Goal: Information Seeking & Learning: Check status

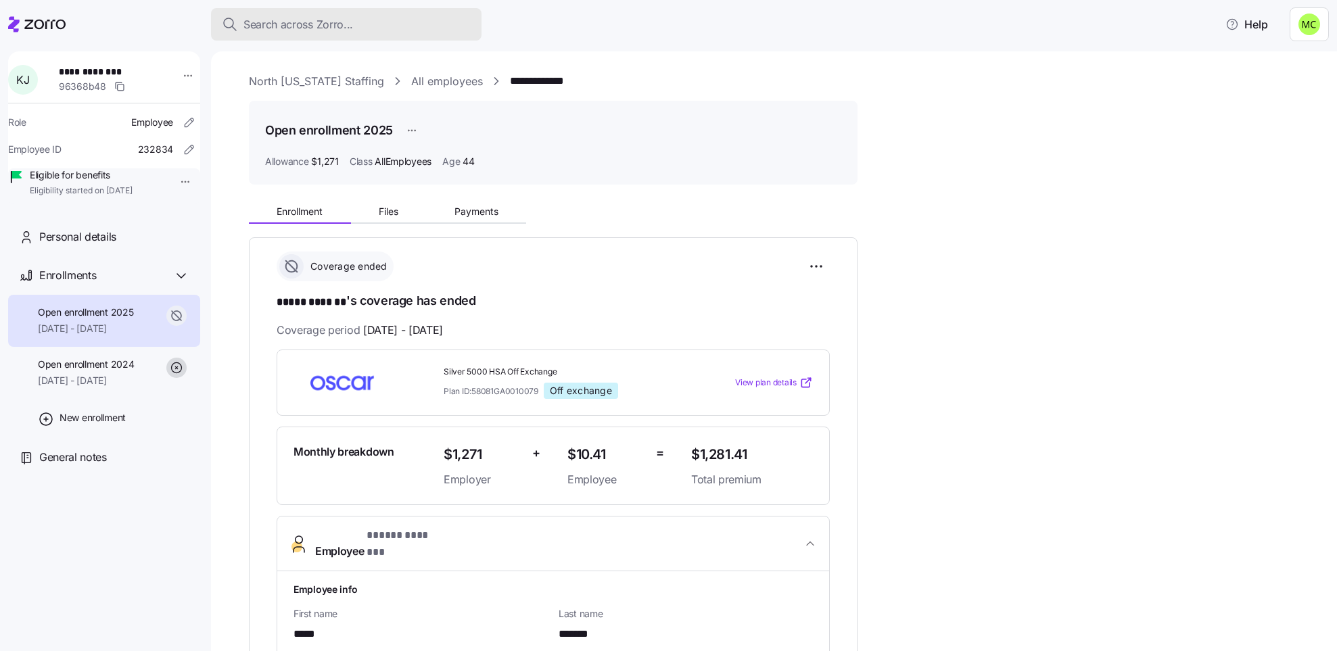
scroll to position [203, 0]
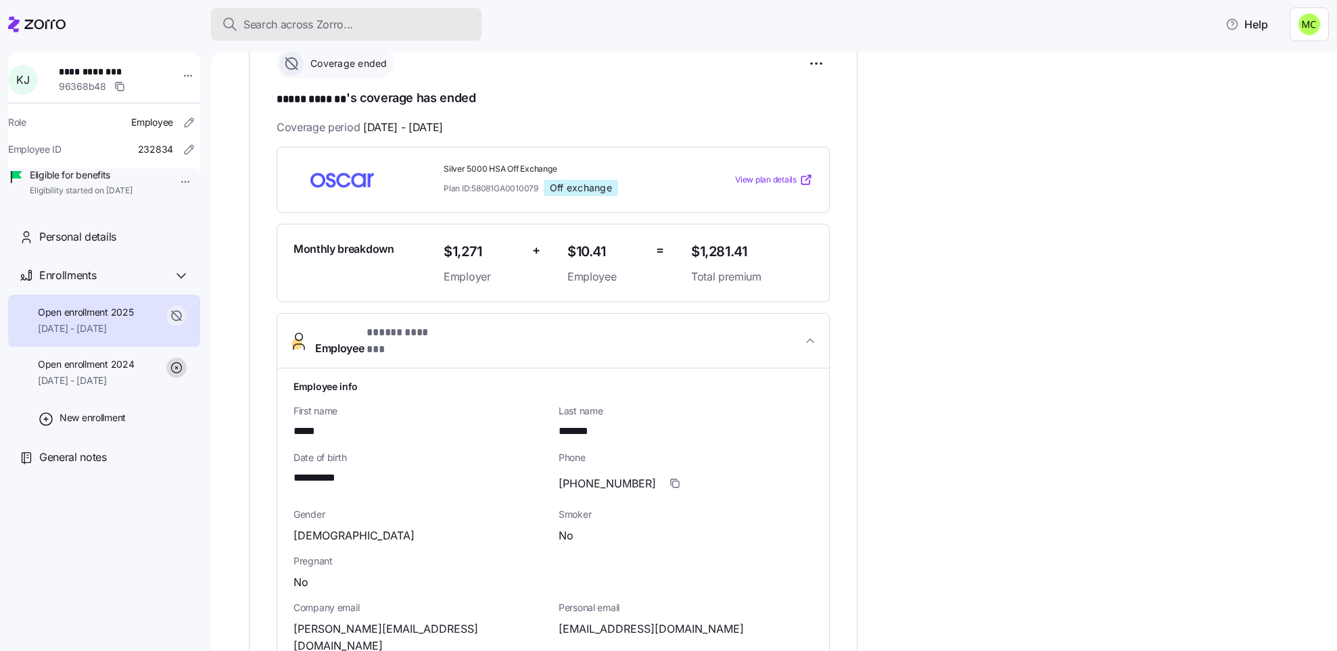
click at [337, 25] on span "Search across Zorro..." at bounding box center [298, 24] width 110 height 17
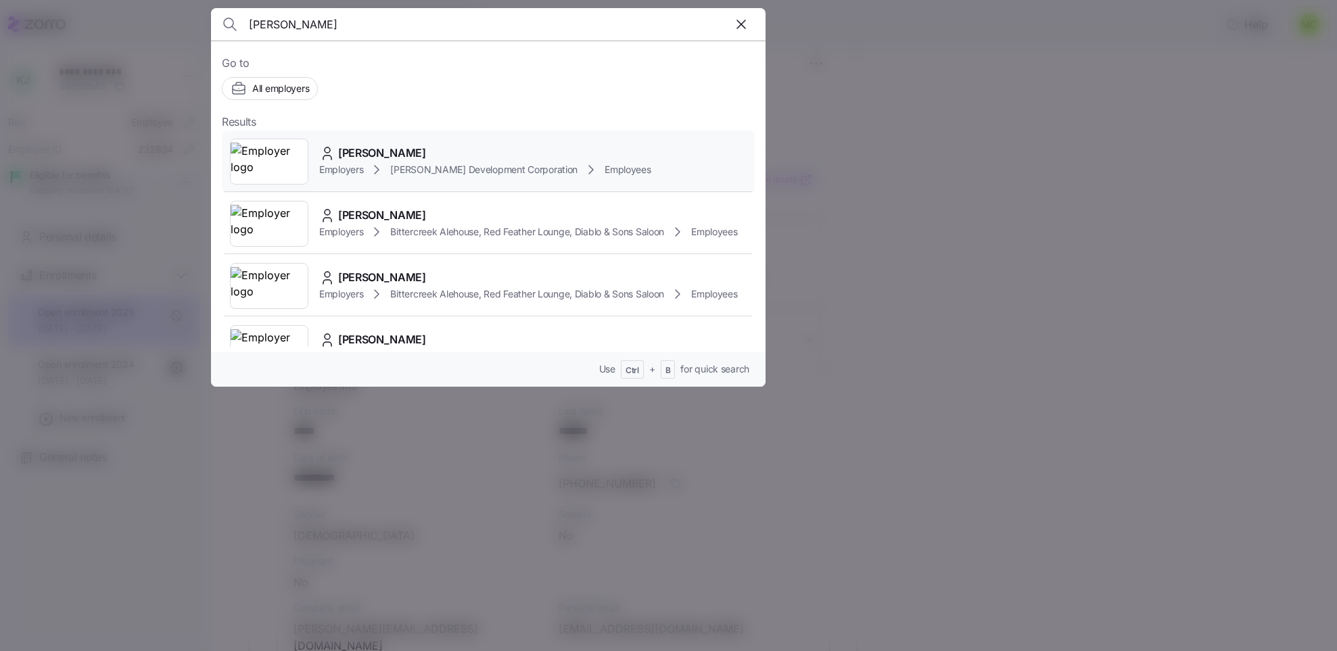
type input "[PERSON_NAME]"
click at [358, 155] on span "[PERSON_NAME]" at bounding box center [382, 153] width 88 height 17
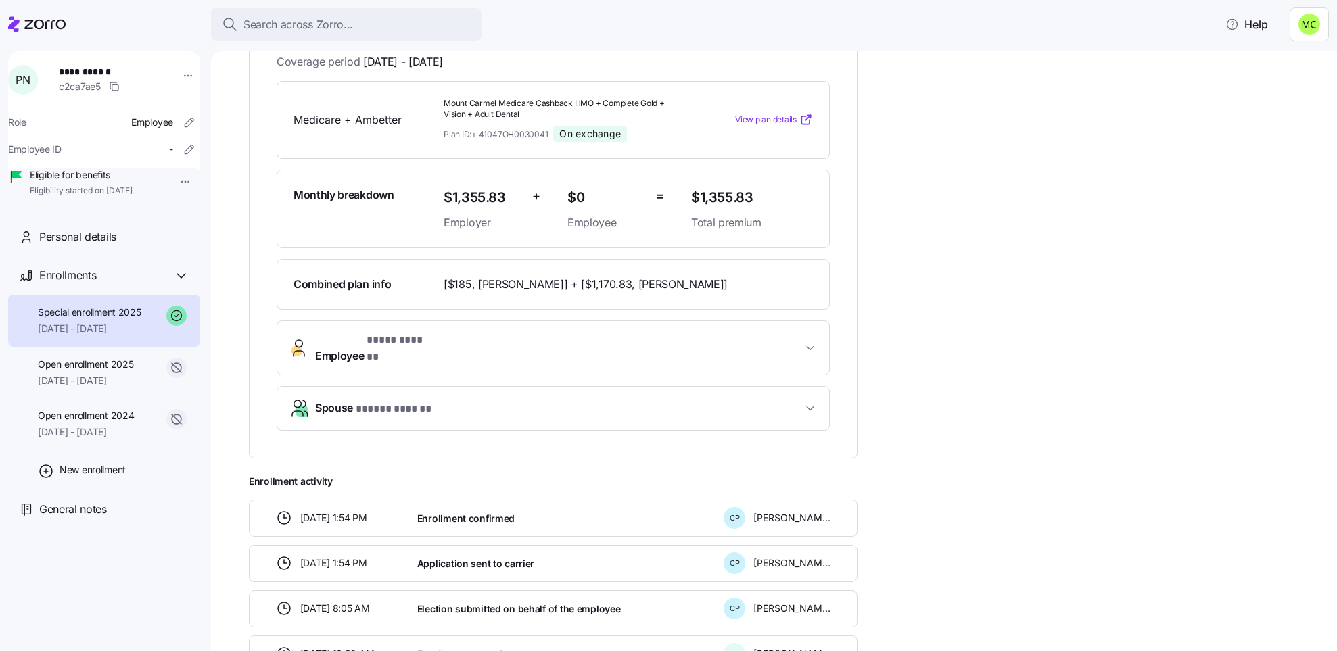
scroll to position [304, 0]
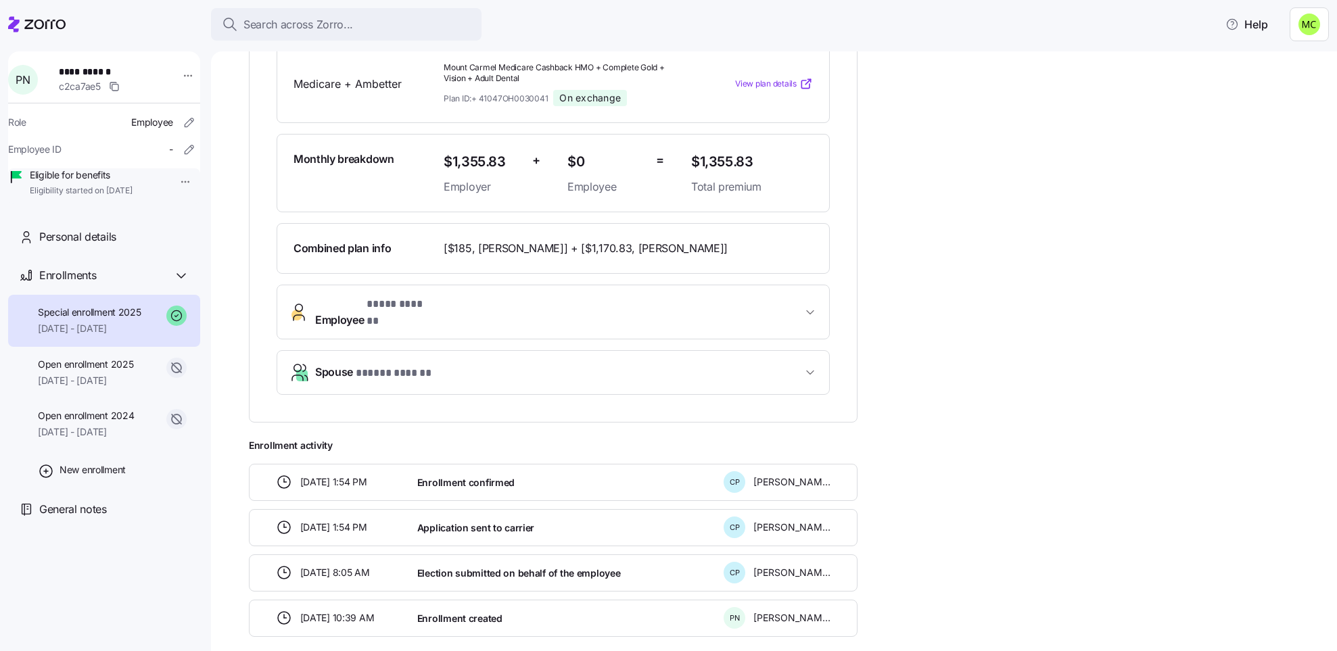
click at [362, 365] on span "* ***** ****** *" at bounding box center [394, 373] width 76 height 17
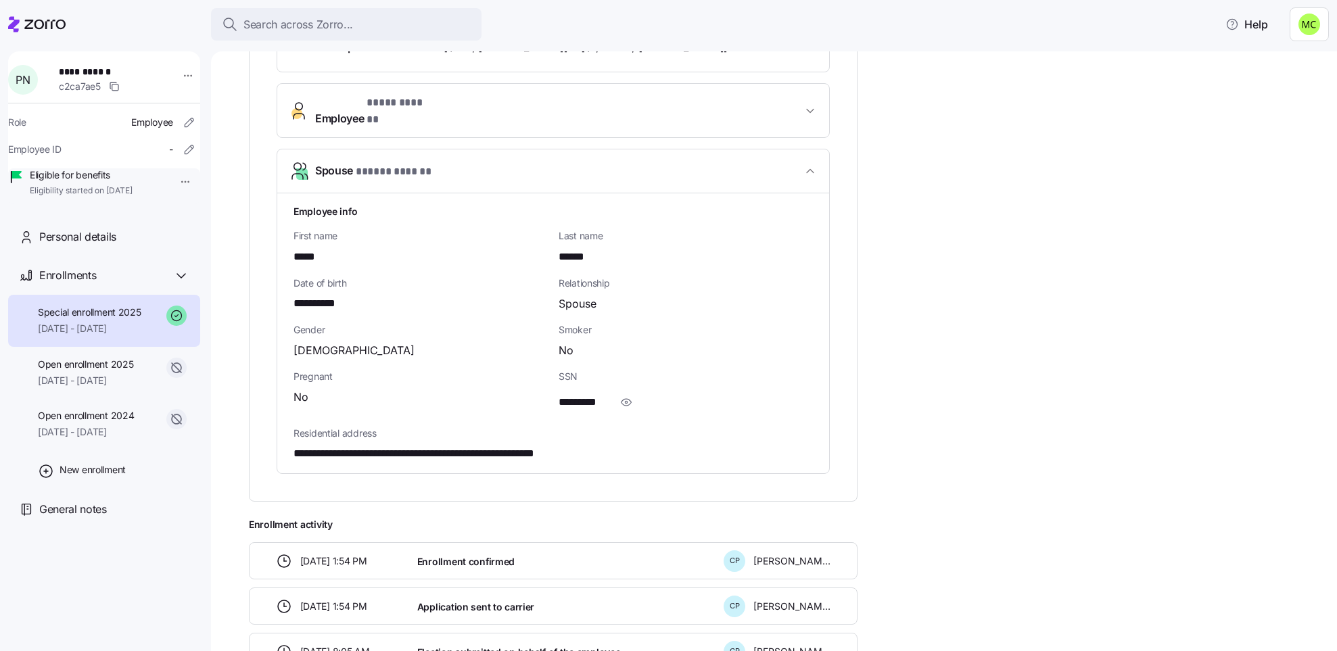
scroll to position [507, 0]
click at [625, 393] on icon "button" at bounding box center [626, 401] width 14 height 16
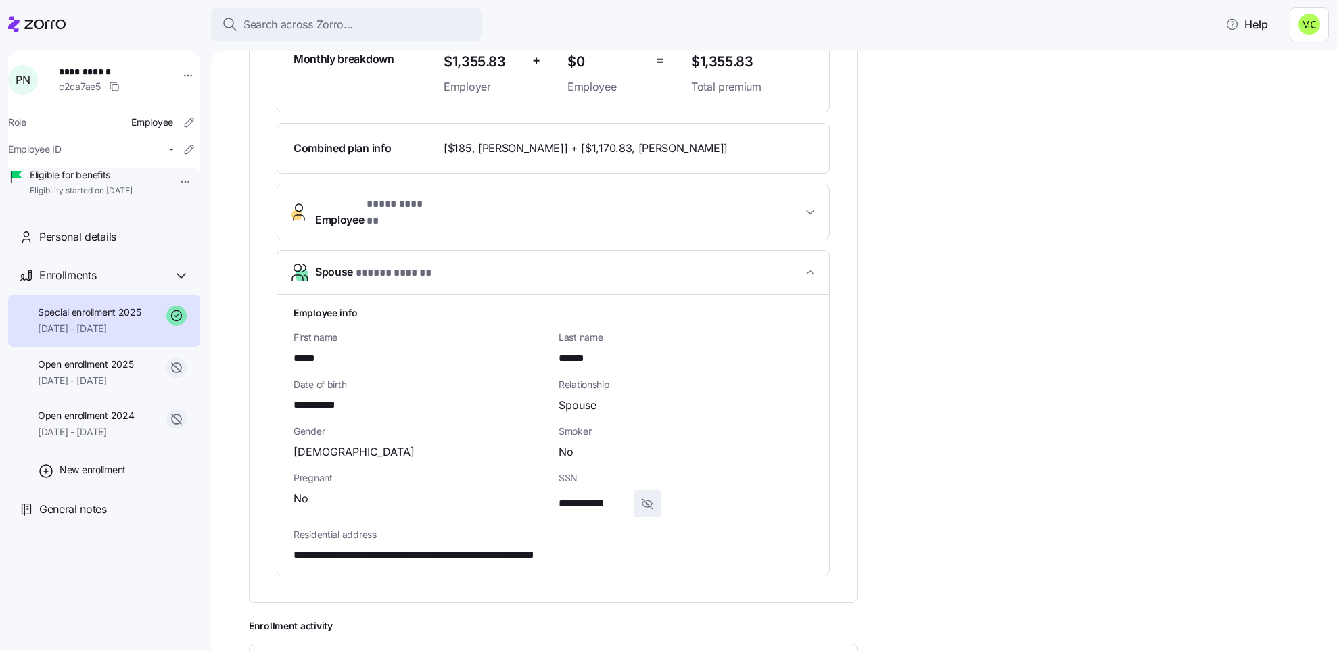
scroll to position [406, 0]
click at [384, 216] on button "Employee * **** ****** *" at bounding box center [553, 211] width 552 height 54
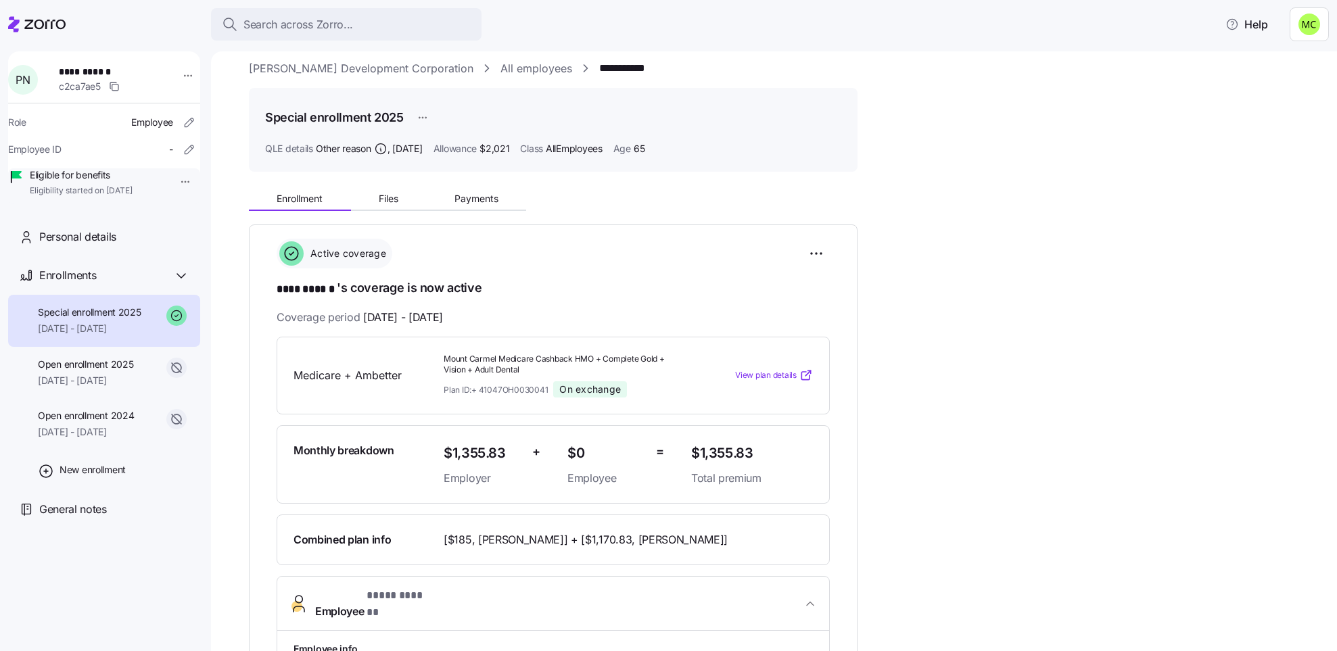
scroll to position [0, 0]
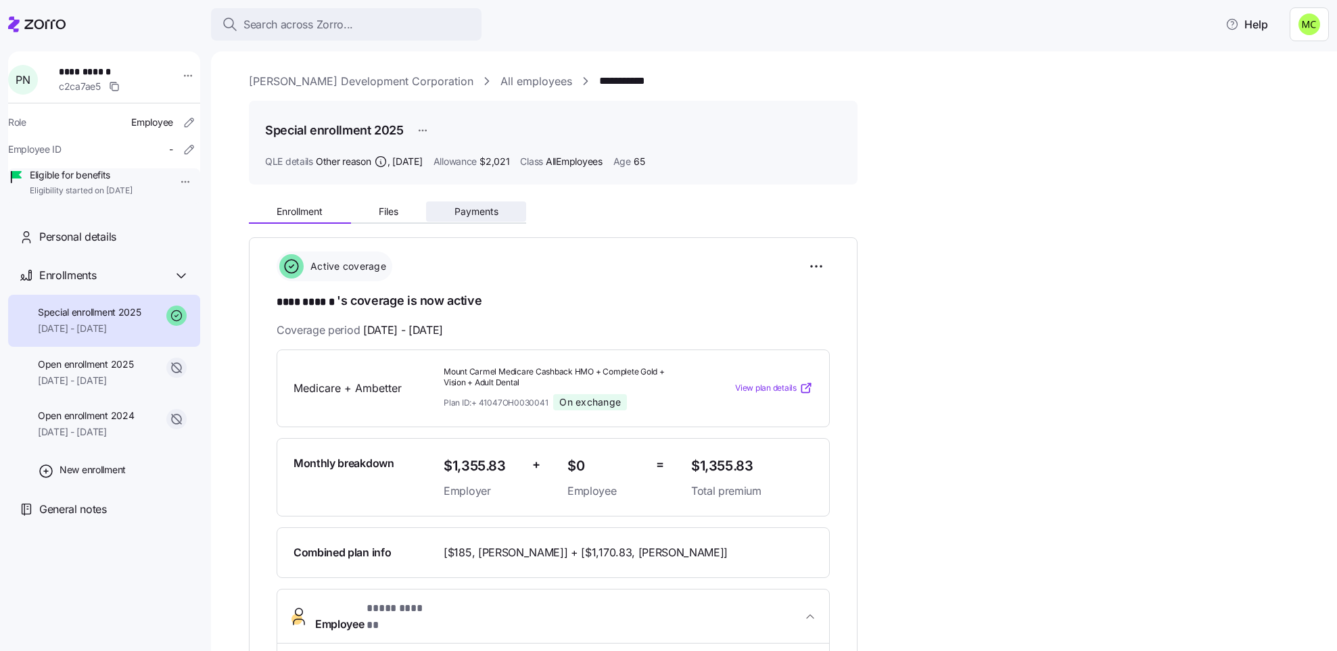
click at [477, 212] on span "Payments" at bounding box center [476, 211] width 44 height 9
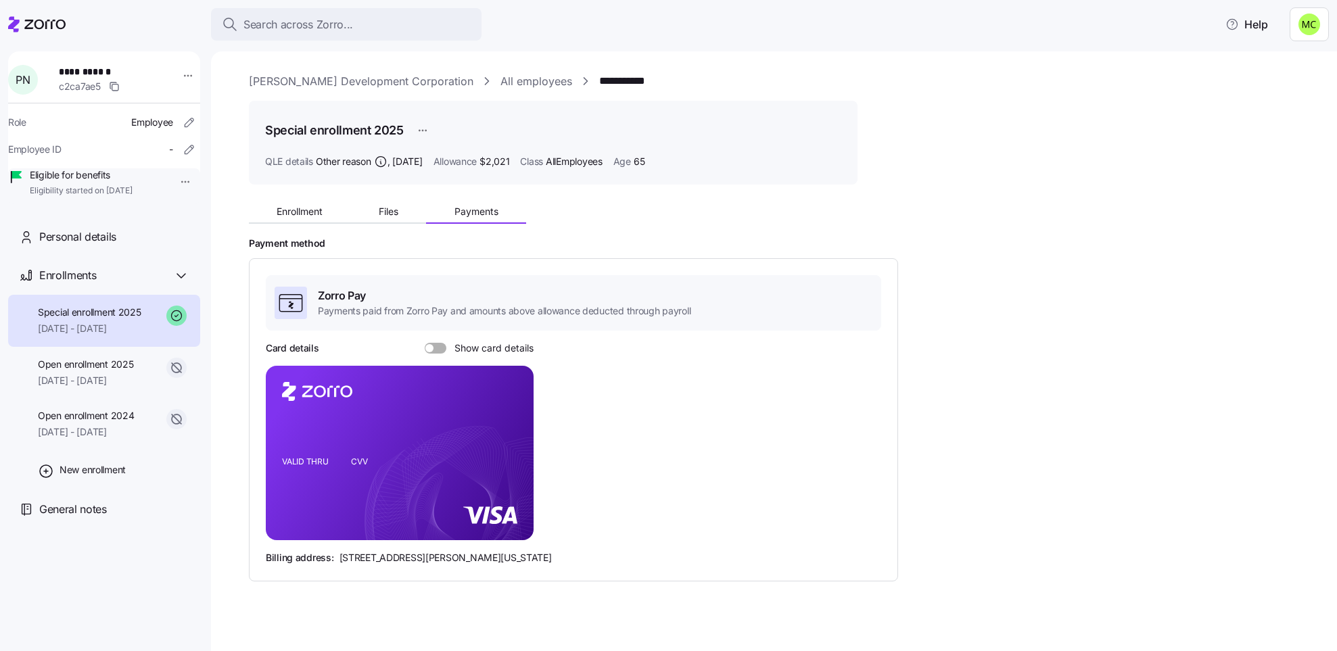
click at [432, 352] on div at bounding box center [436, 348] width 22 height 11
click at [425, 343] on input "Show card details" at bounding box center [425, 343] width 0 height 0
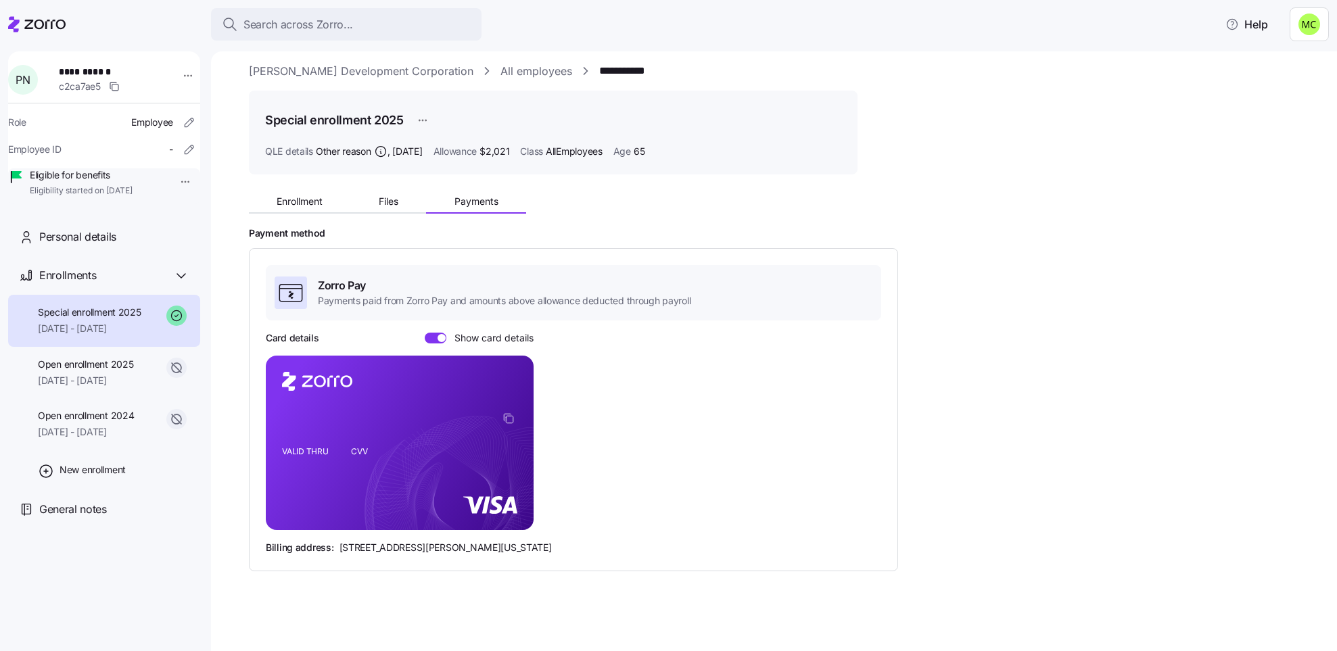
scroll to position [12, 0]
click at [298, 197] on span "Enrollment" at bounding box center [300, 199] width 46 height 9
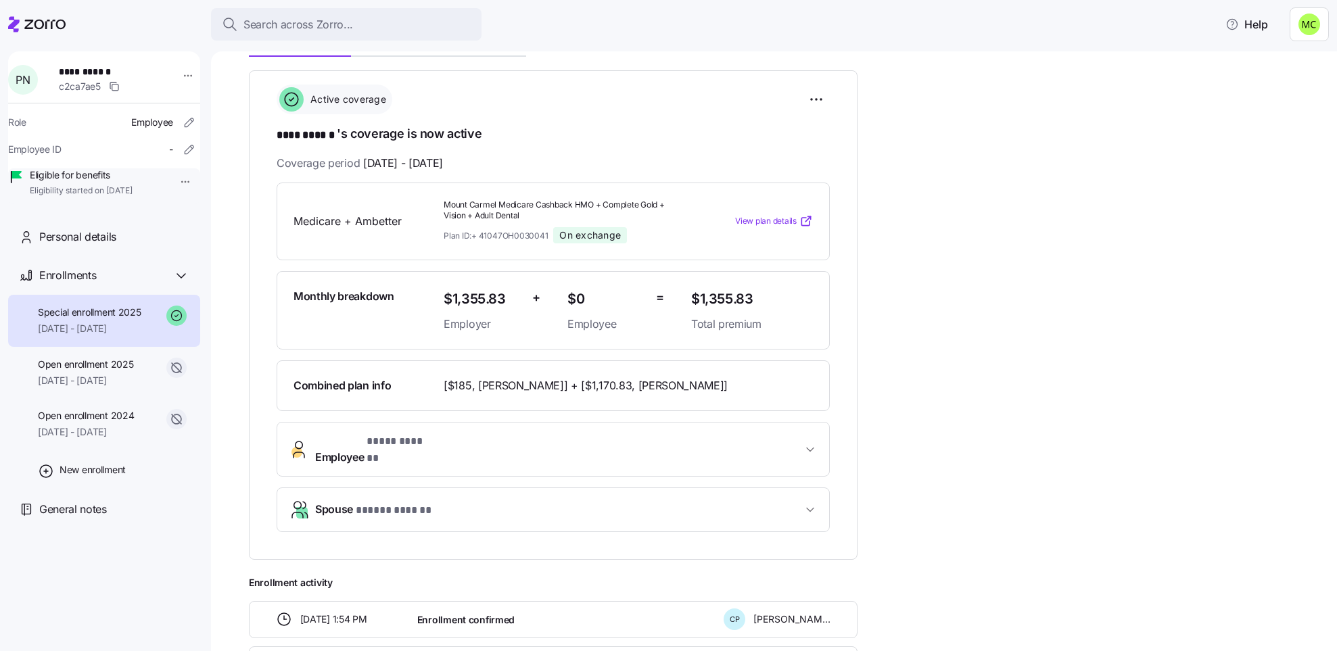
scroll to position [203, 0]
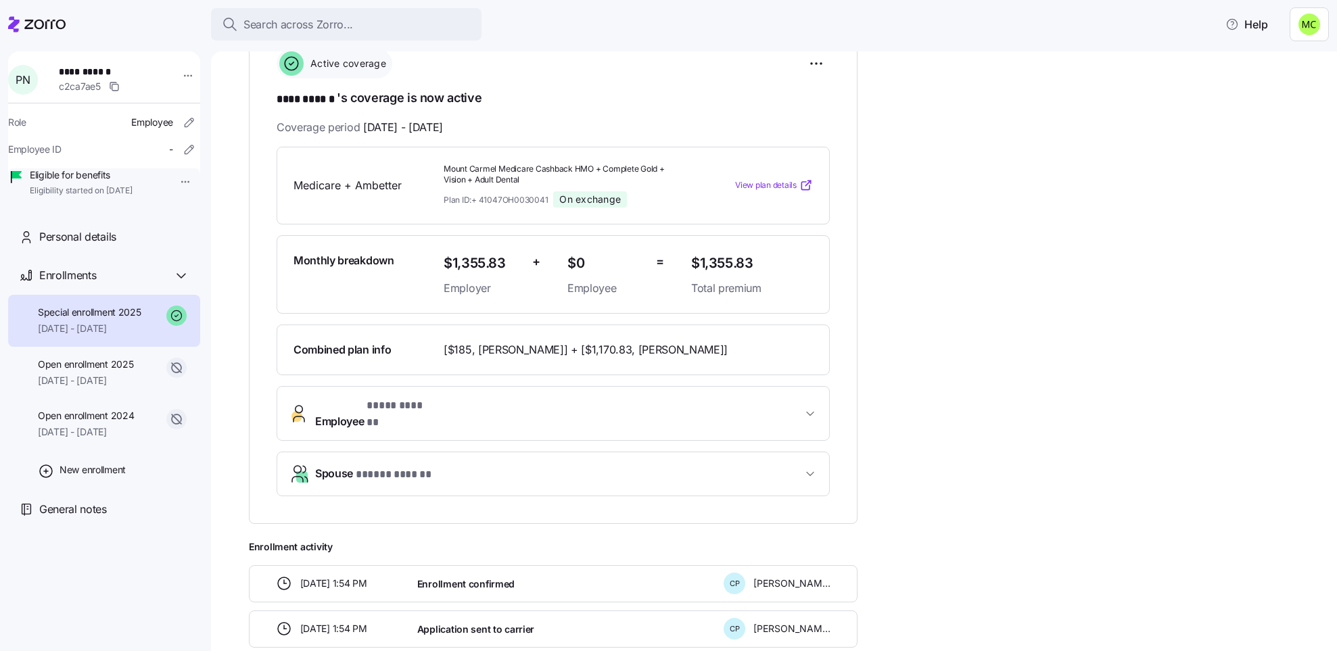
click at [356, 408] on span "Employee * **** ****** *" at bounding box center [374, 414] width 118 height 32
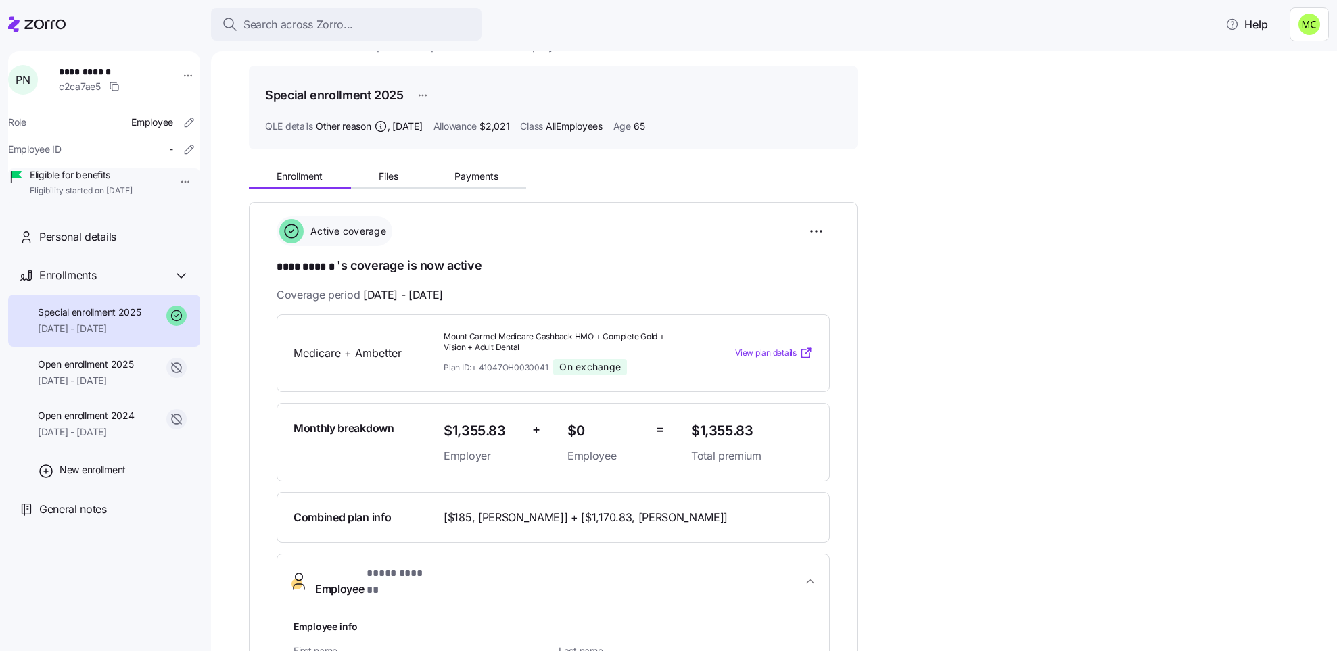
scroll to position [0, 0]
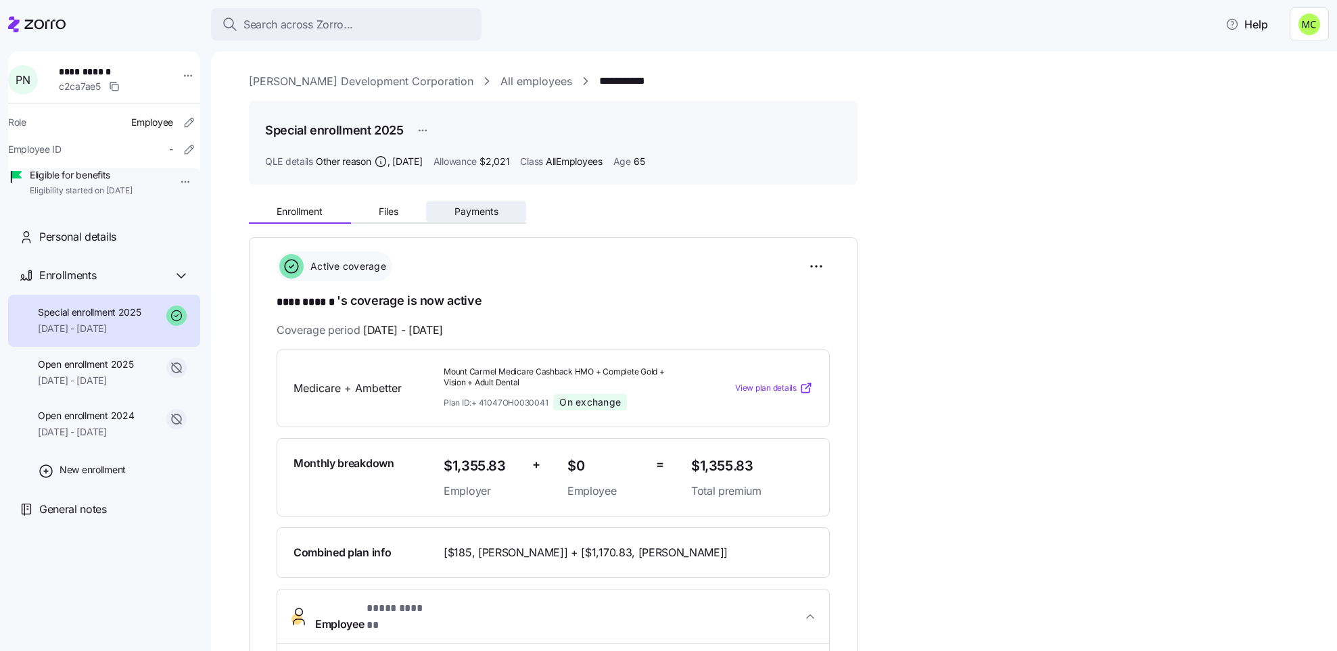
click at [475, 211] on span "Payments" at bounding box center [476, 211] width 44 height 9
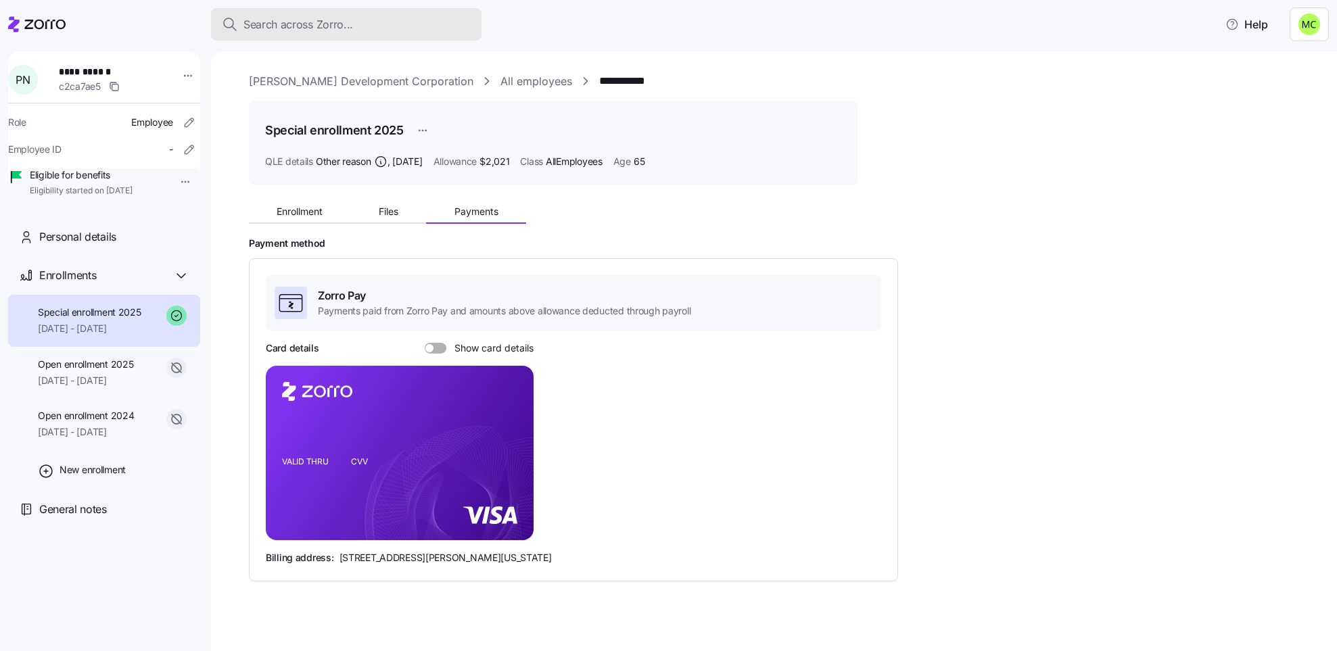
click at [337, 21] on span "Search across Zorro..." at bounding box center [298, 24] width 110 height 17
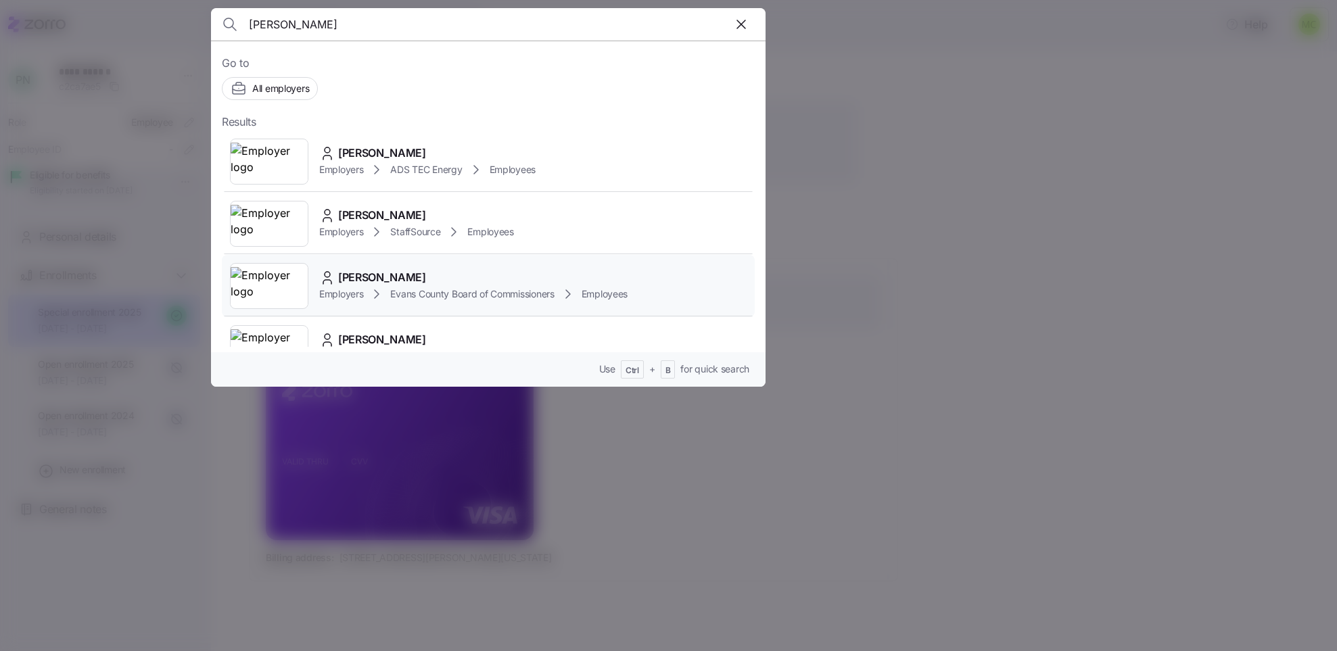
type input "[PERSON_NAME]"
click at [389, 279] on span "[PERSON_NAME]" at bounding box center [382, 277] width 88 height 17
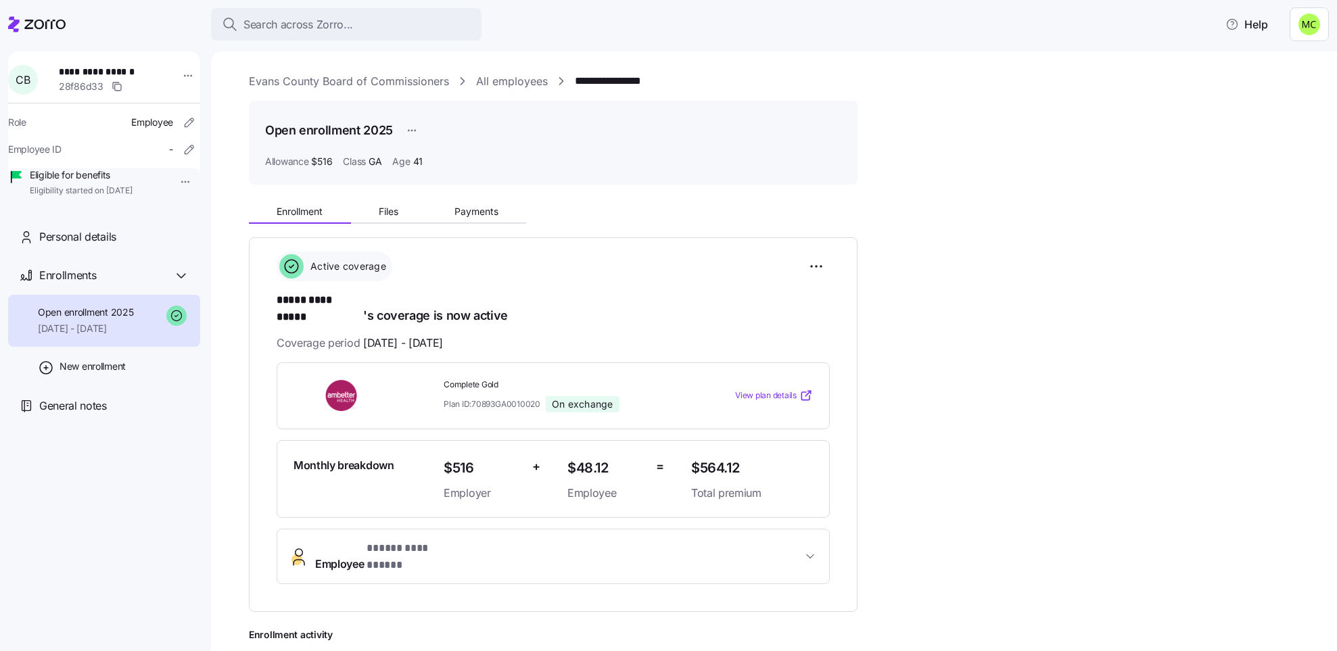
click at [444, 529] on button "**********" at bounding box center [553, 556] width 552 height 54
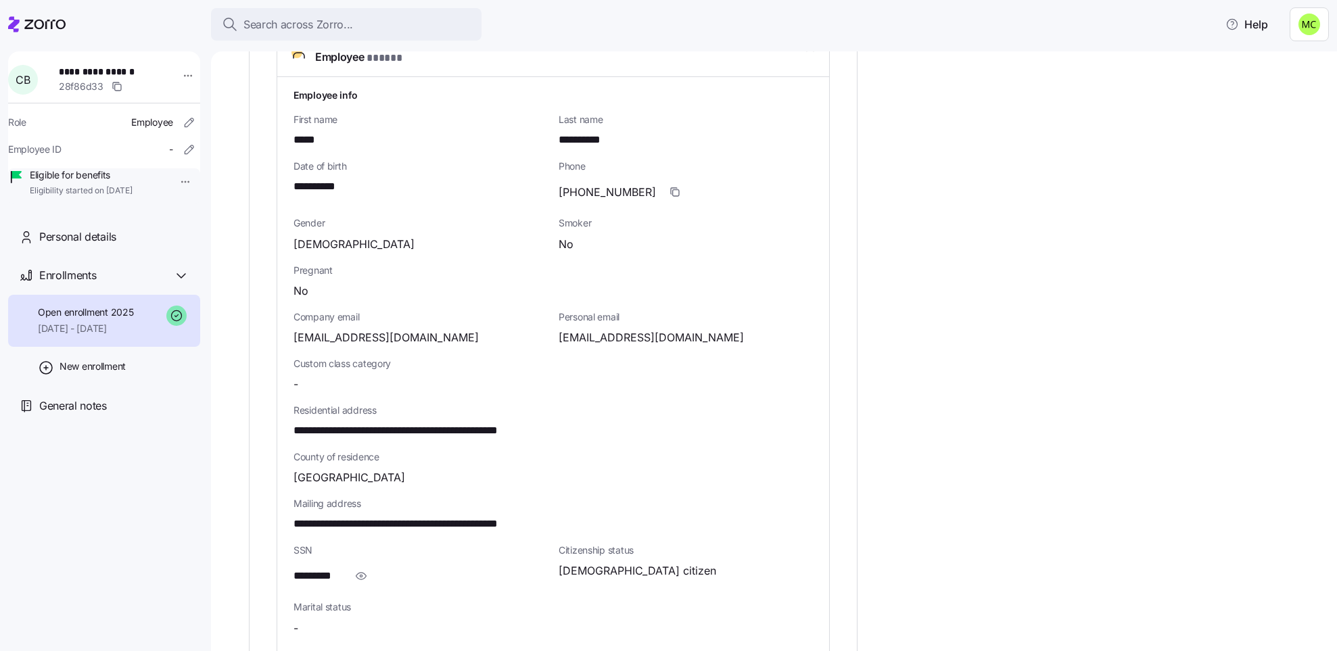
scroll to position [609, 0]
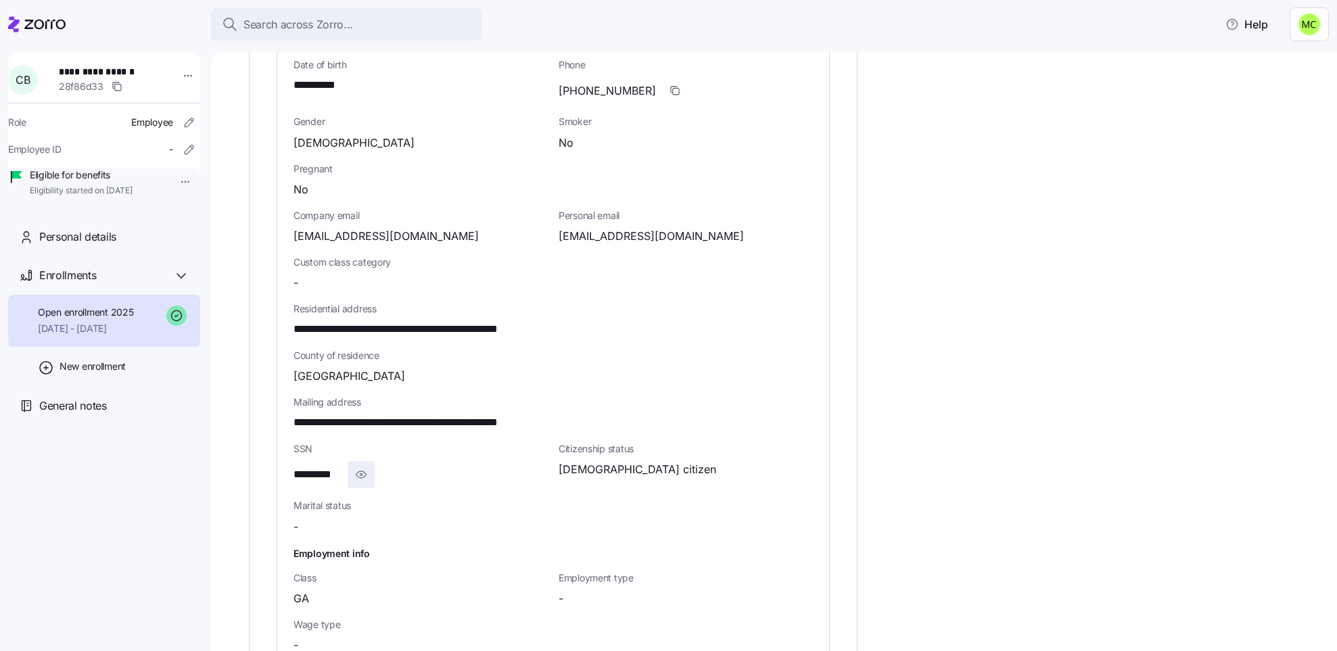
click at [361, 467] on icon "button" at bounding box center [361, 475] width 14 height 16
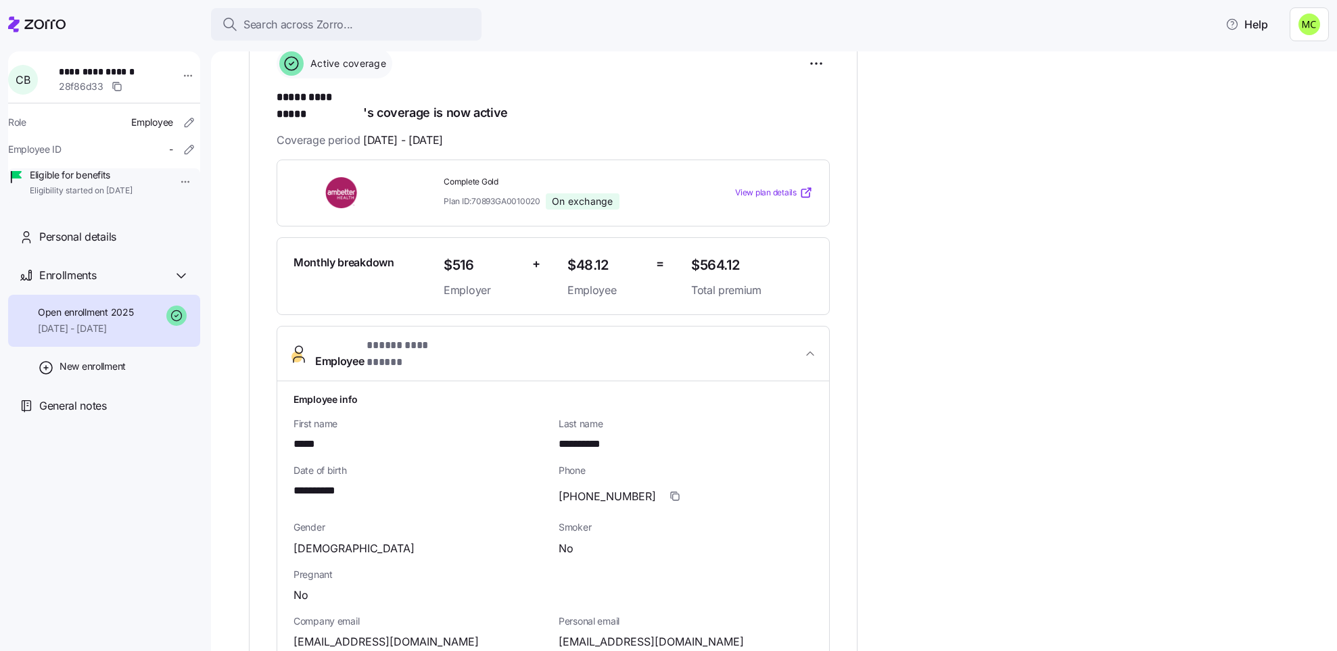
scroll to position [101, 0]
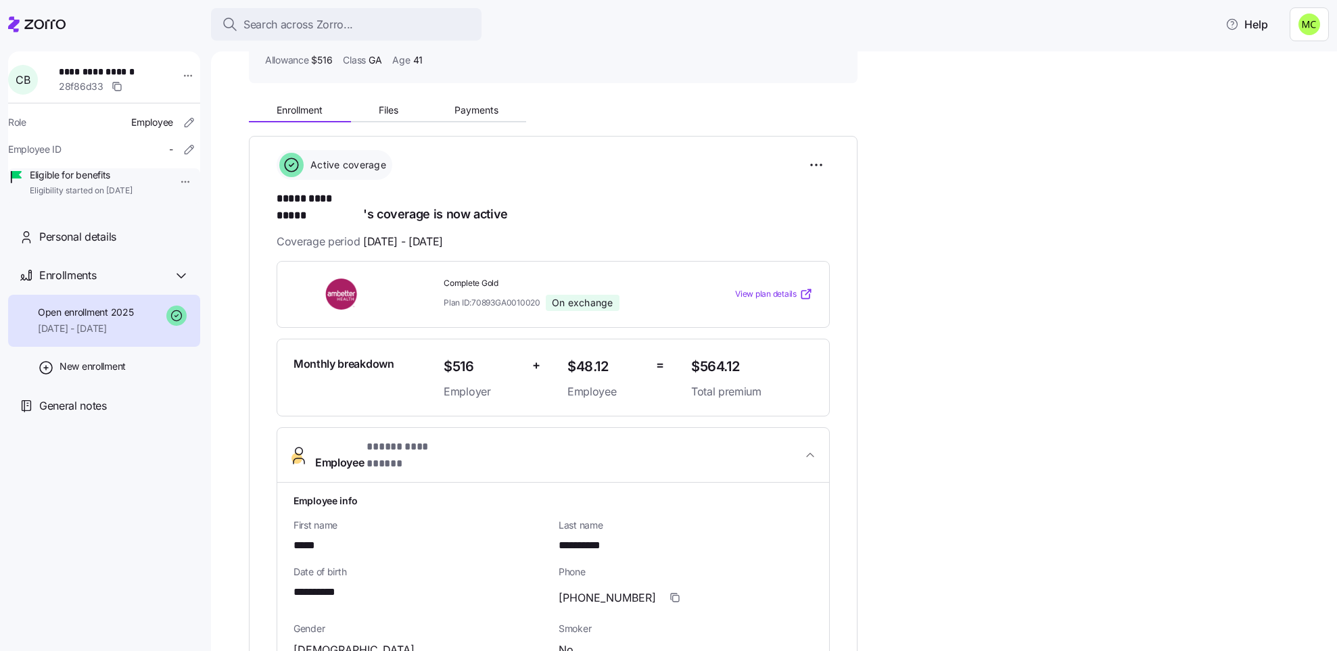
click at [441, 272] on div "Complete Gold Plan ID: 70893GA0010020 On exchange" at bounding box center [561, 294] width 247 height 44
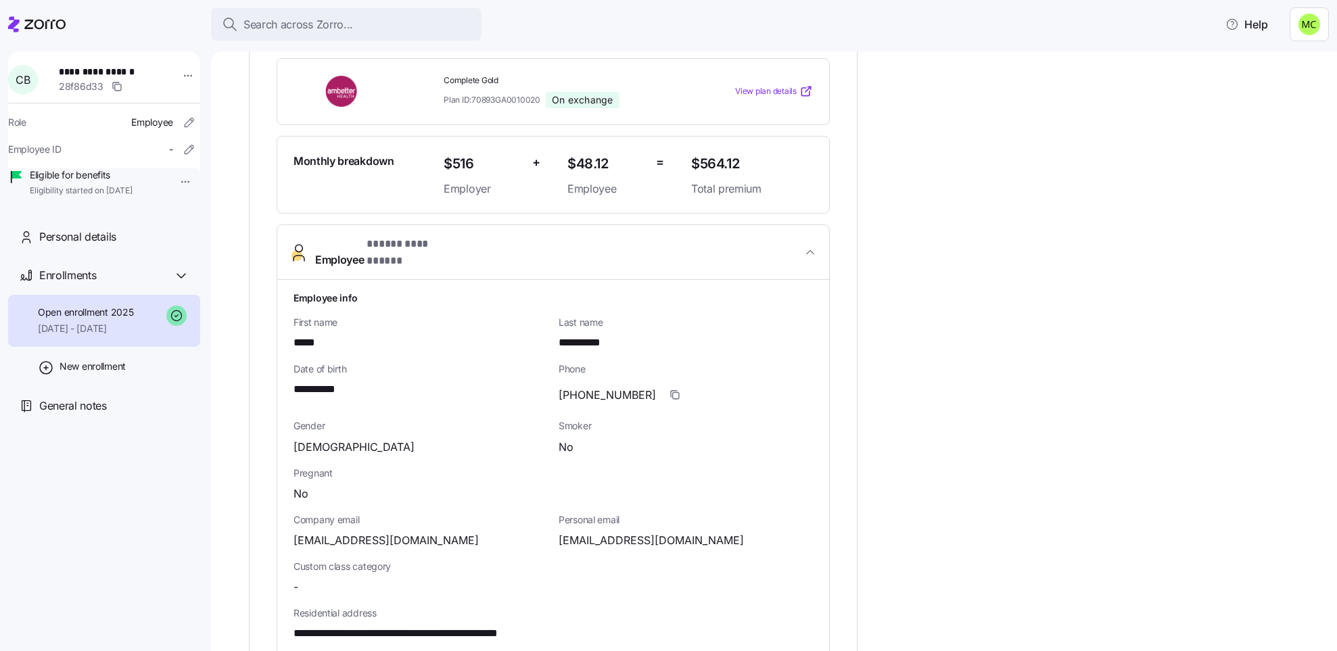
scroll to position [203, 0]
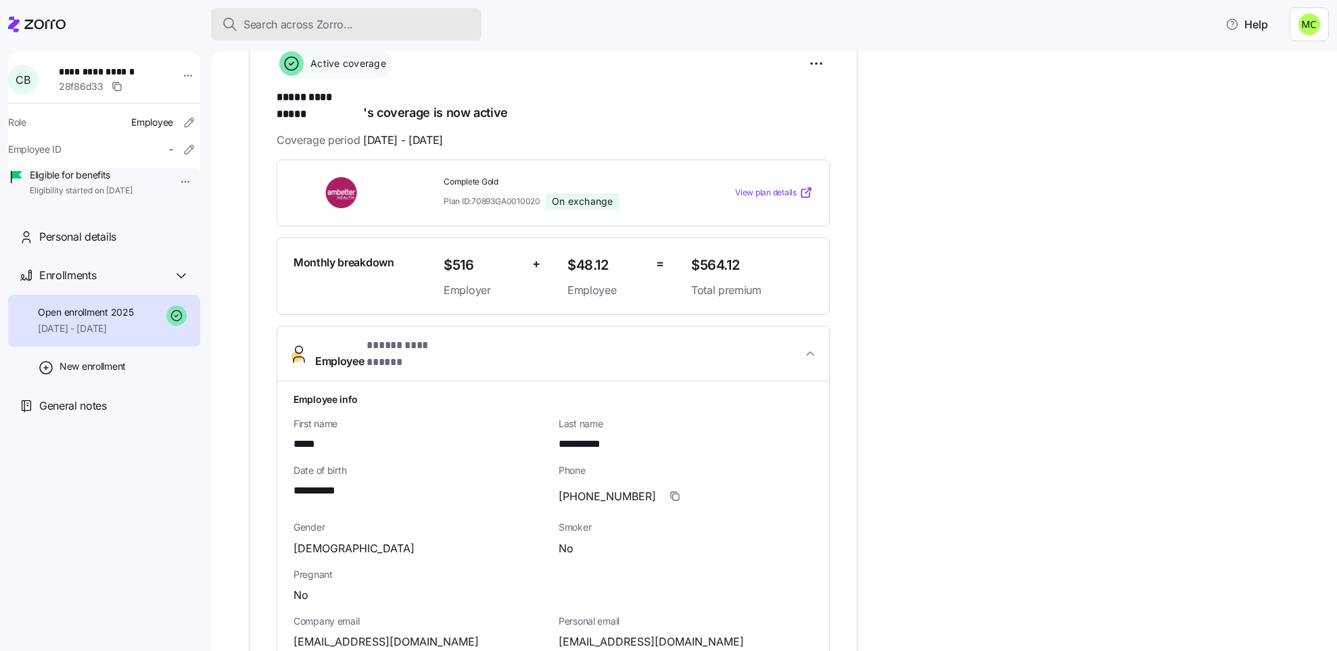
click at [343, 23] on span "Search across Zorro..." at bounding box center [298, 24] width 110 height 17
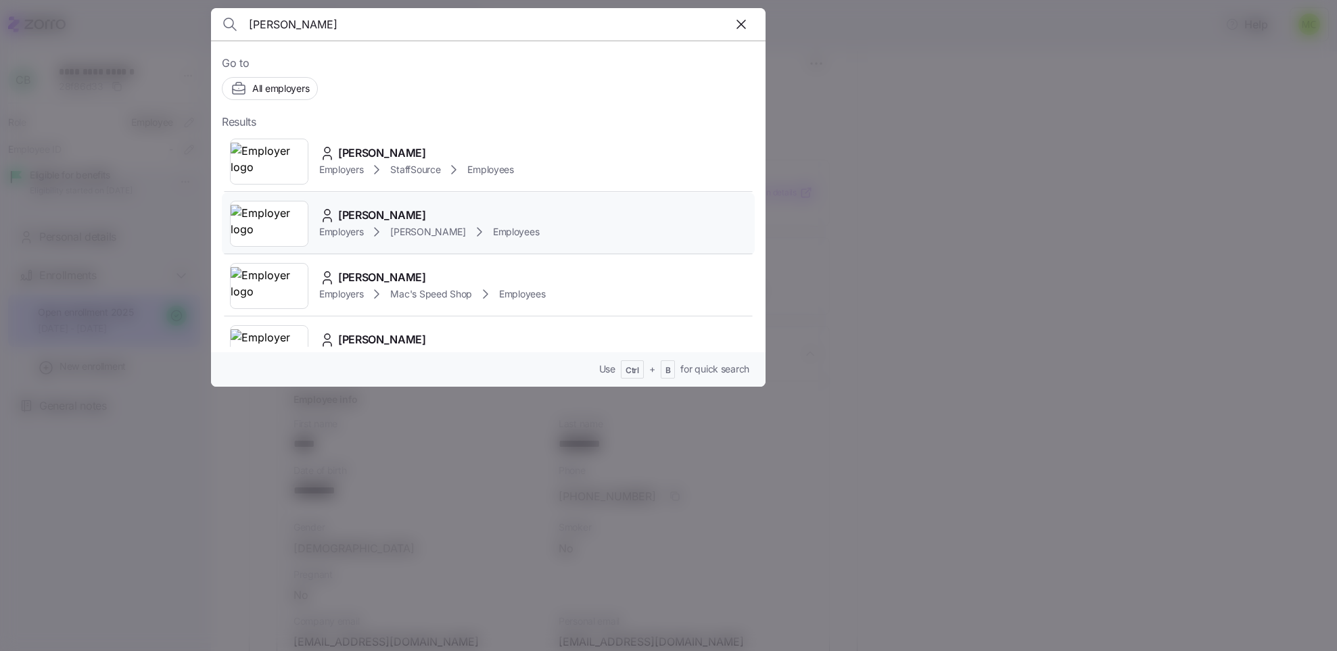
type input "[PERSON_NAME]"
click at [379, 231] on icon at bounding box center [376, 232] width 16 height 16
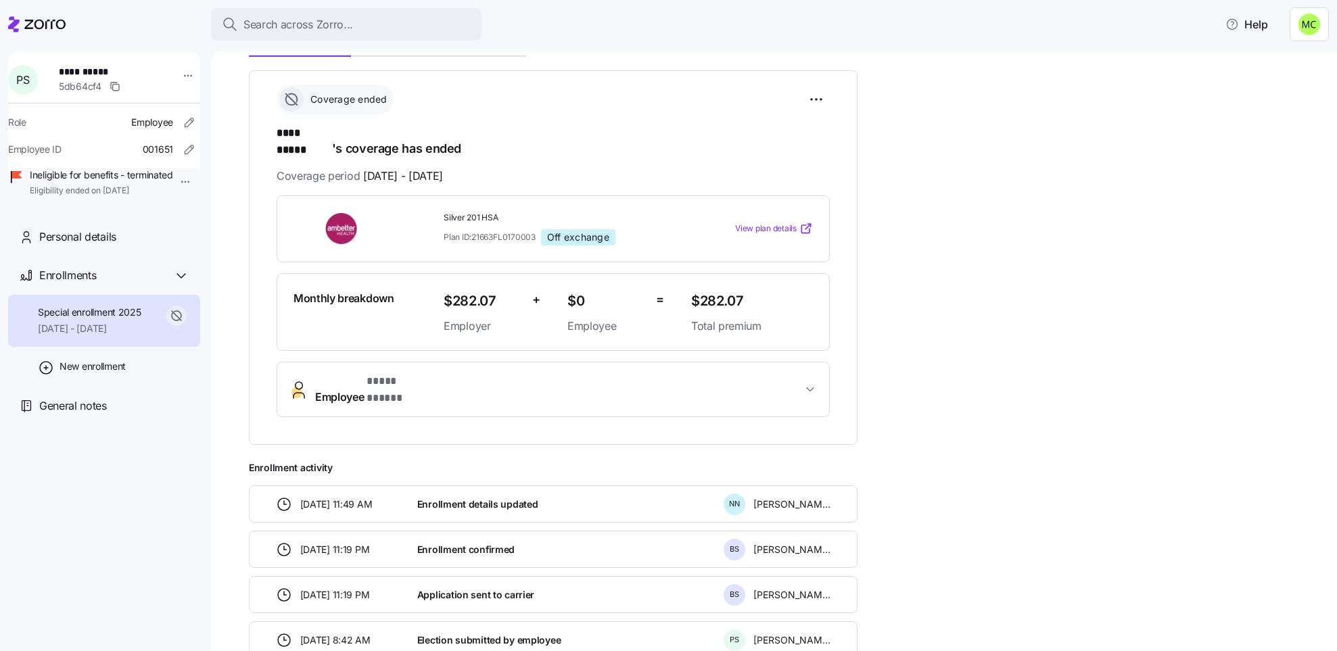
scroll to position [203, 0]
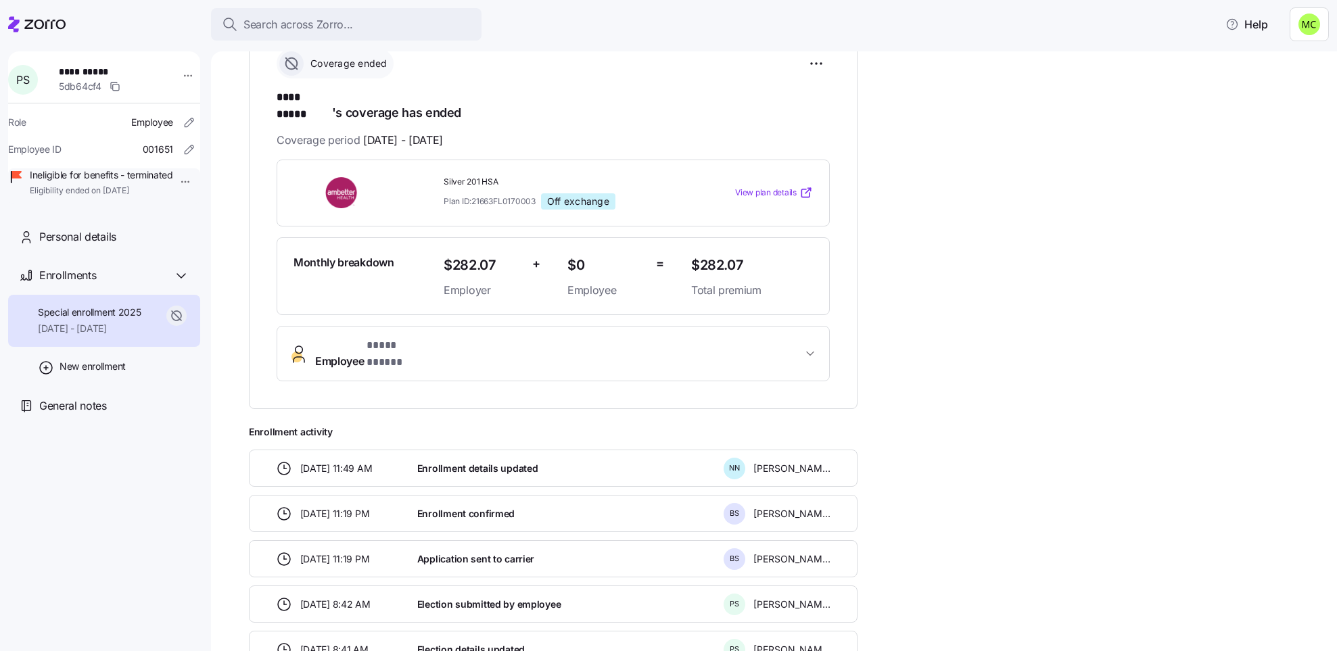
click at [477, 337] on span "Employee * **** ***** *" at bounding box center [558, 353] width 487 height 32
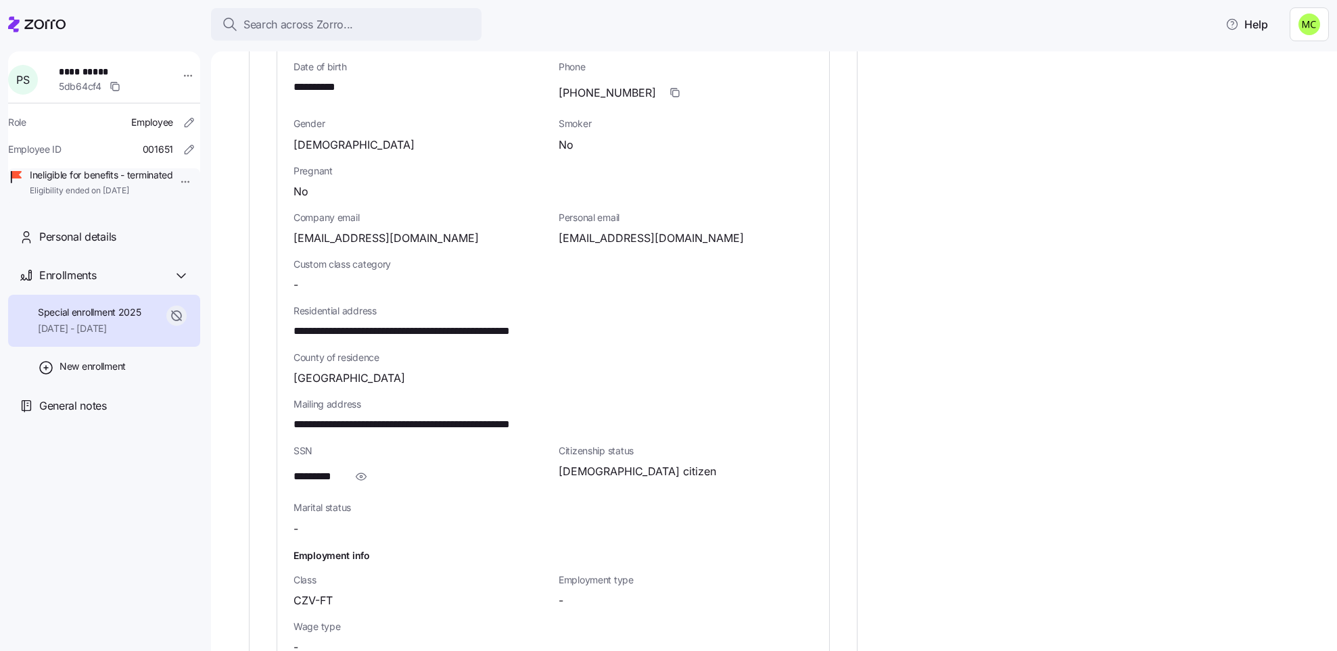
scroll to position [609, 0]
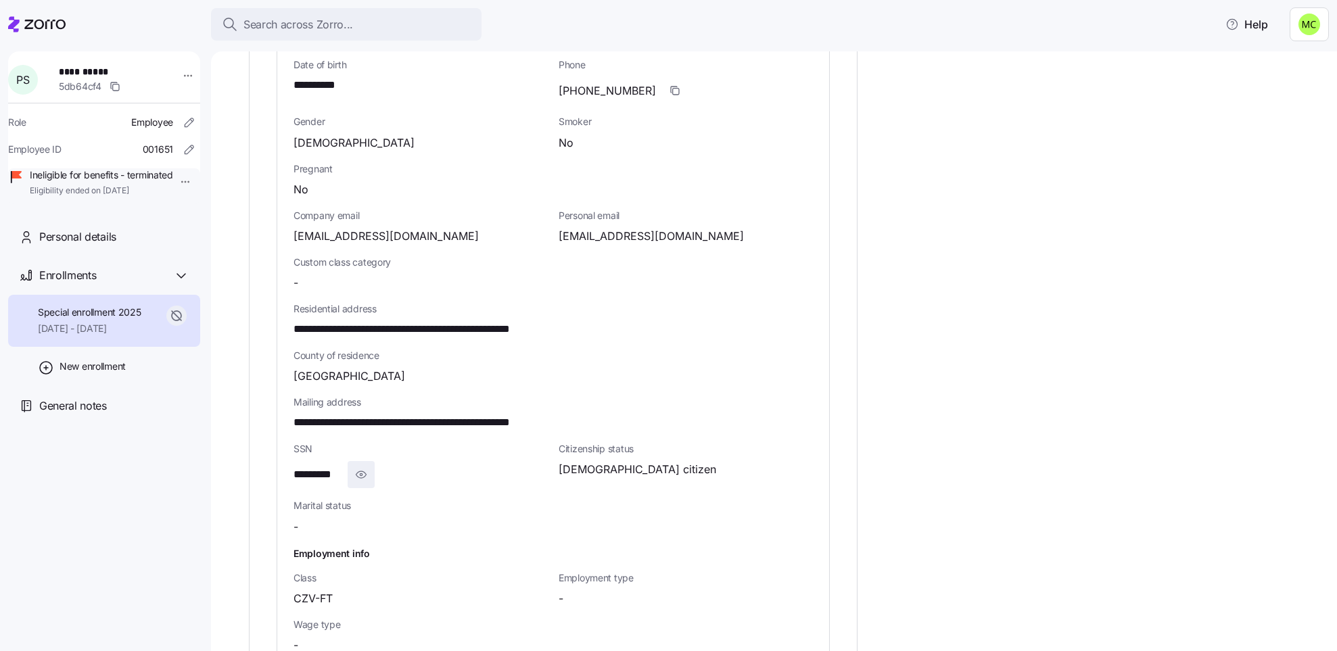
click at [362, 467] on icon "button" at bounding box center [361, 475] width 14 height 16
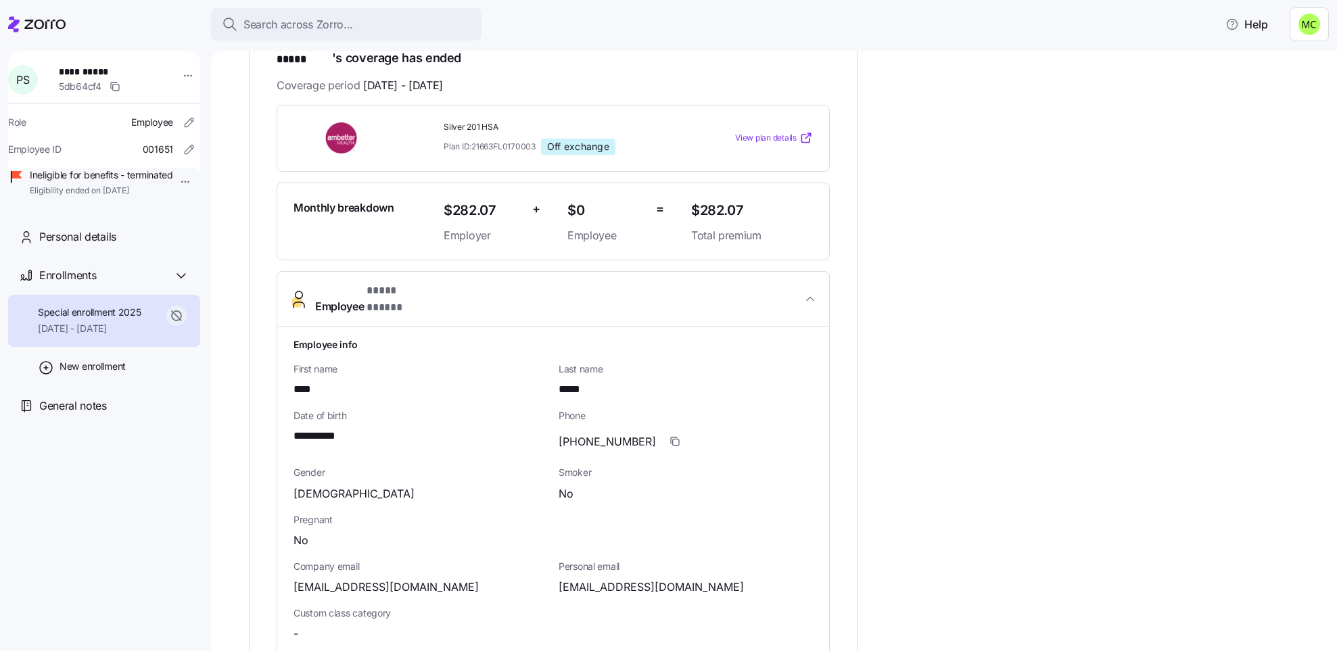
scroll to position [304, 0]
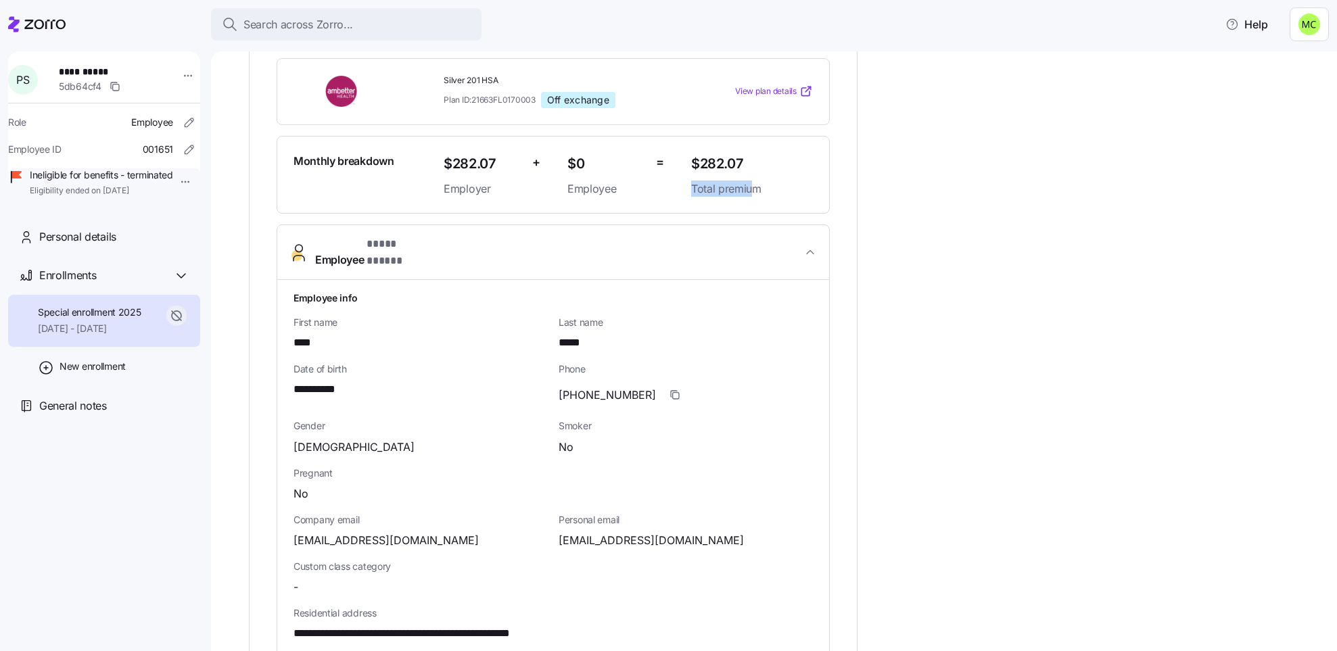
drag, startPoint x: 744, startPoint y: 146, endPoint x: 755, endPoint y: 171, distance: 27.3
click at [755, 171] on div "$282.07 Total premium" at bounding box center [752, 175] width 122 height 45
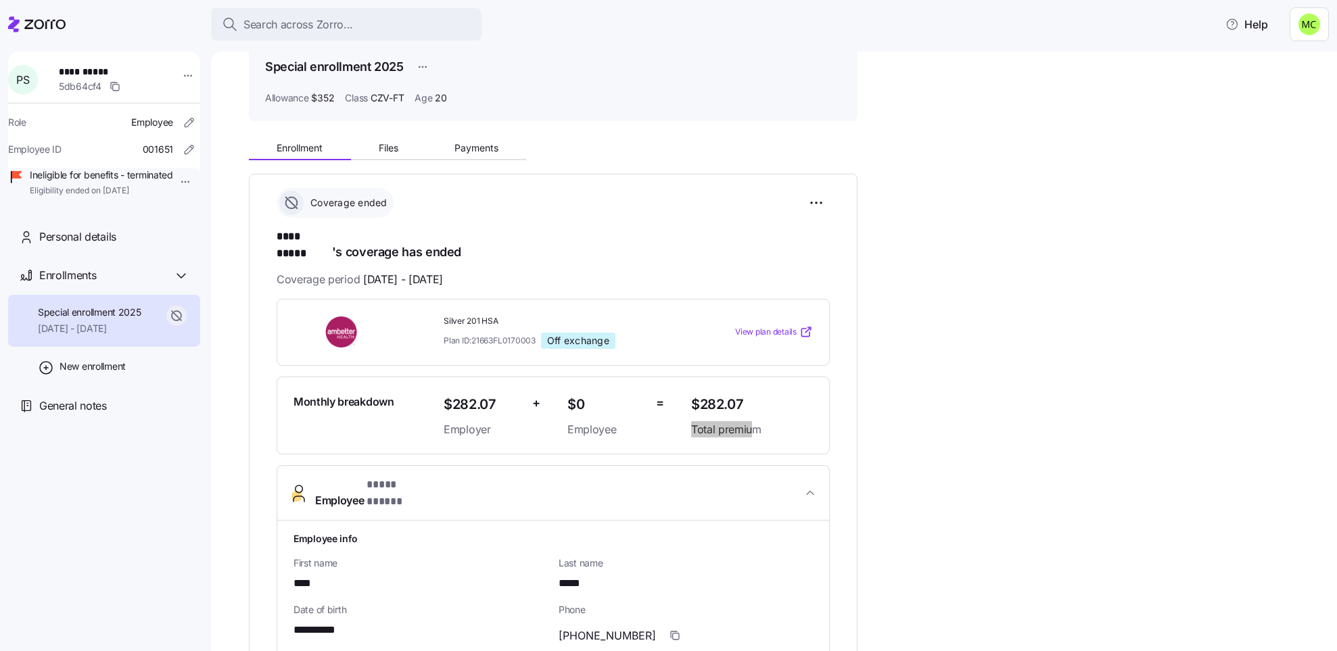
scroll to position [0, 0]
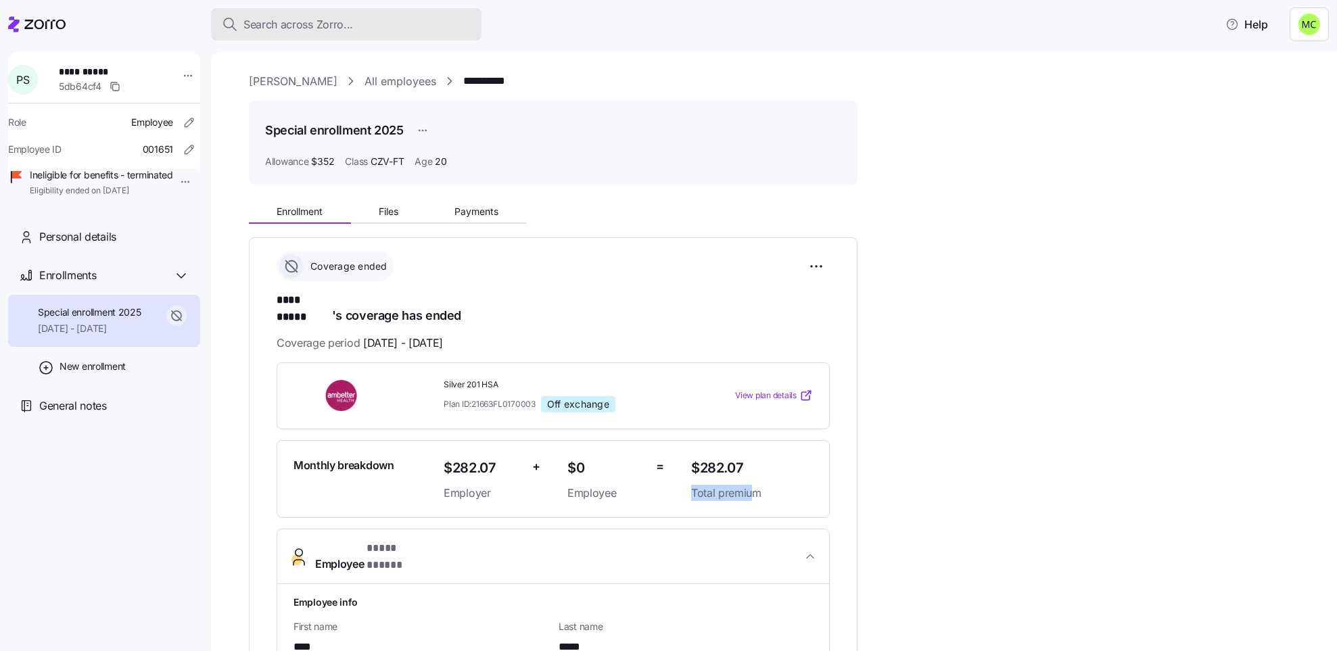
click at [298, 20] on span "Search across Zorro..." at bounding box center [298, 24] width 110 height 17
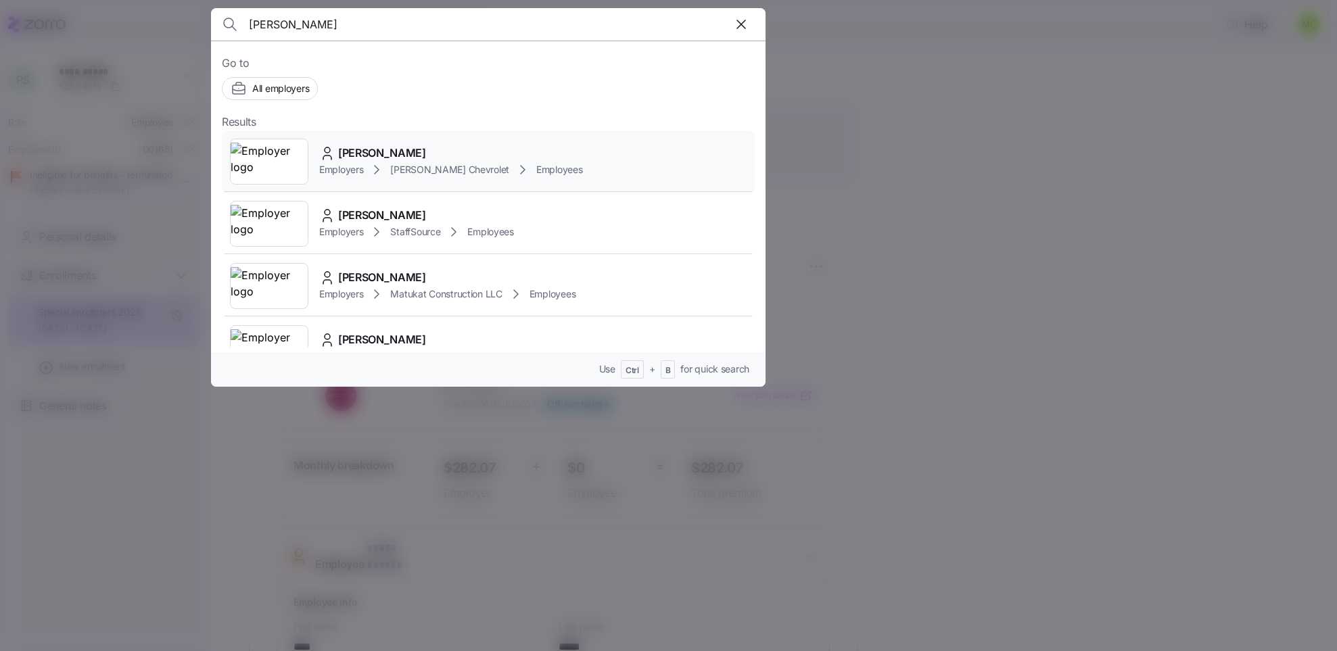
type input "[PERSON_NAME]"
click at [414, 172] on span "[PERSON_NAME] Chevrolet" at bounding box center [449, 170] width 119 height 14
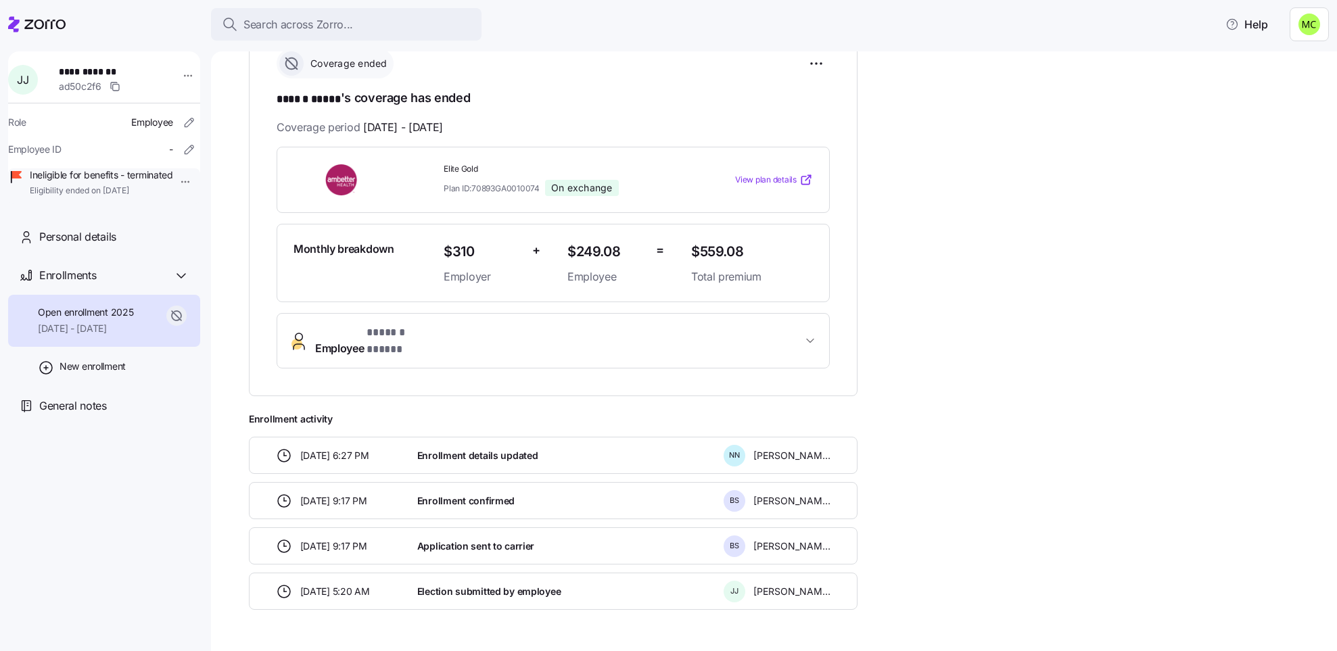
scroll to position [235, 0]
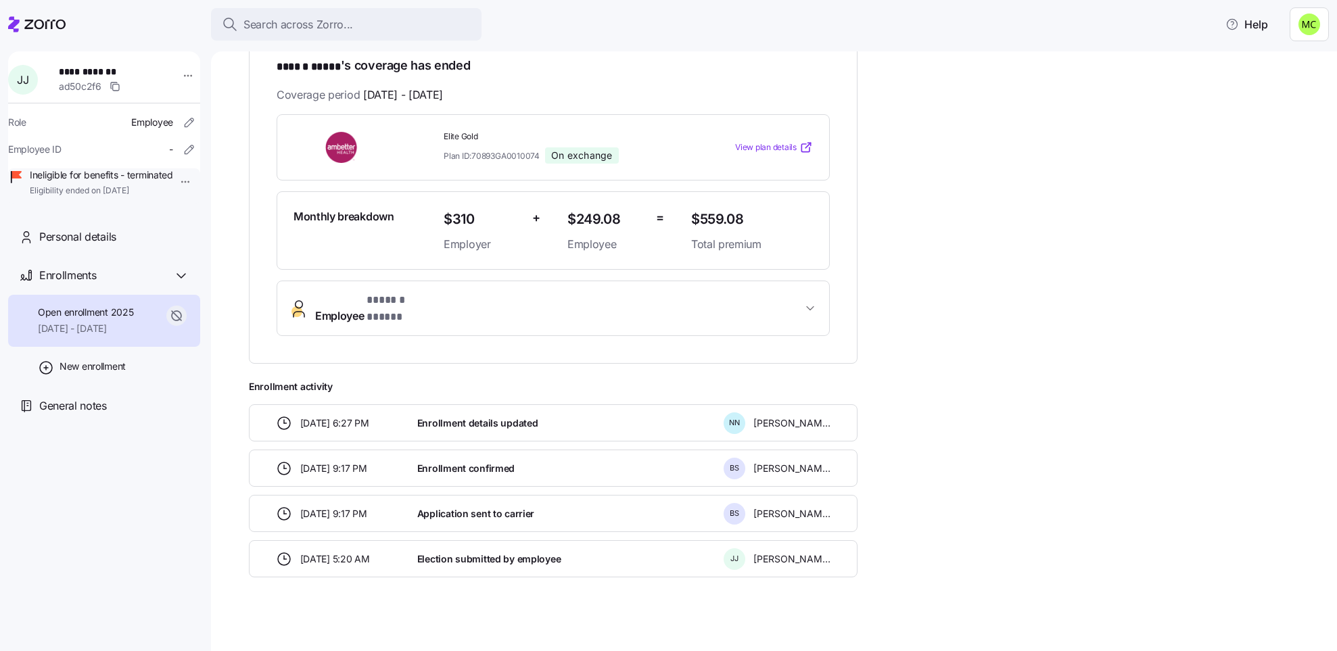
click at [420, 299] on span "* ****** ***** *" at bounding box center [401, 300] width 70 height 17
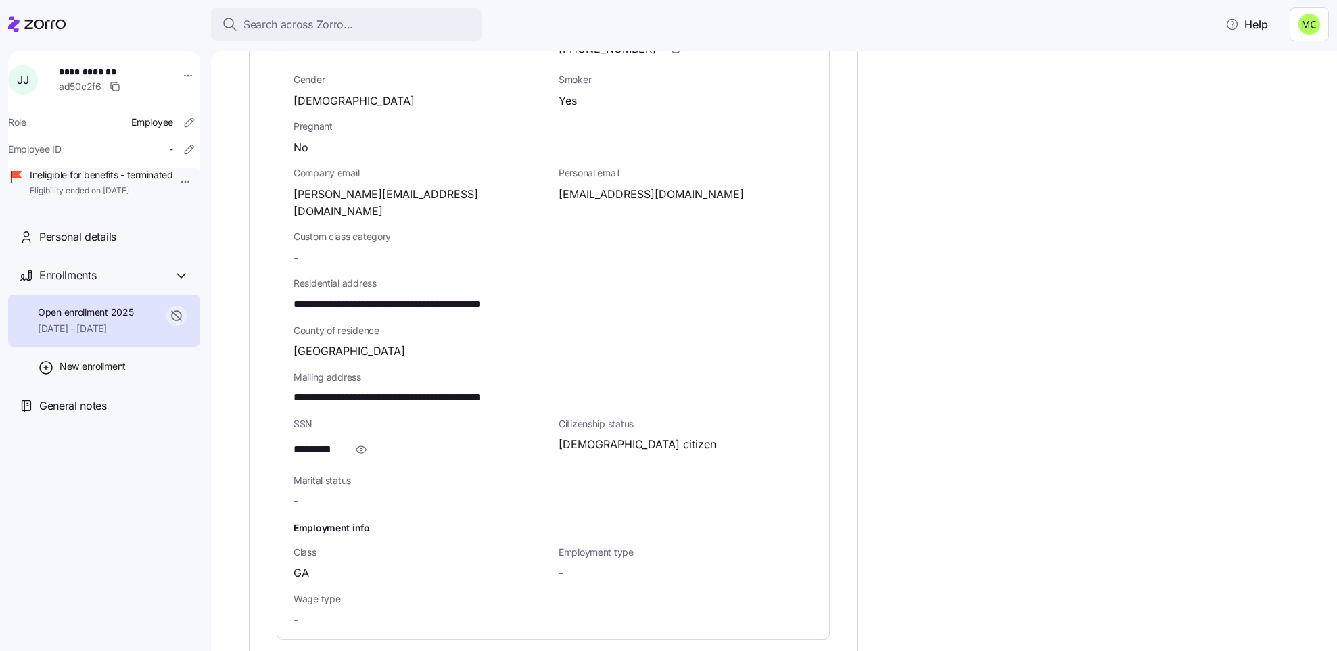
scroll to position [641, 0]
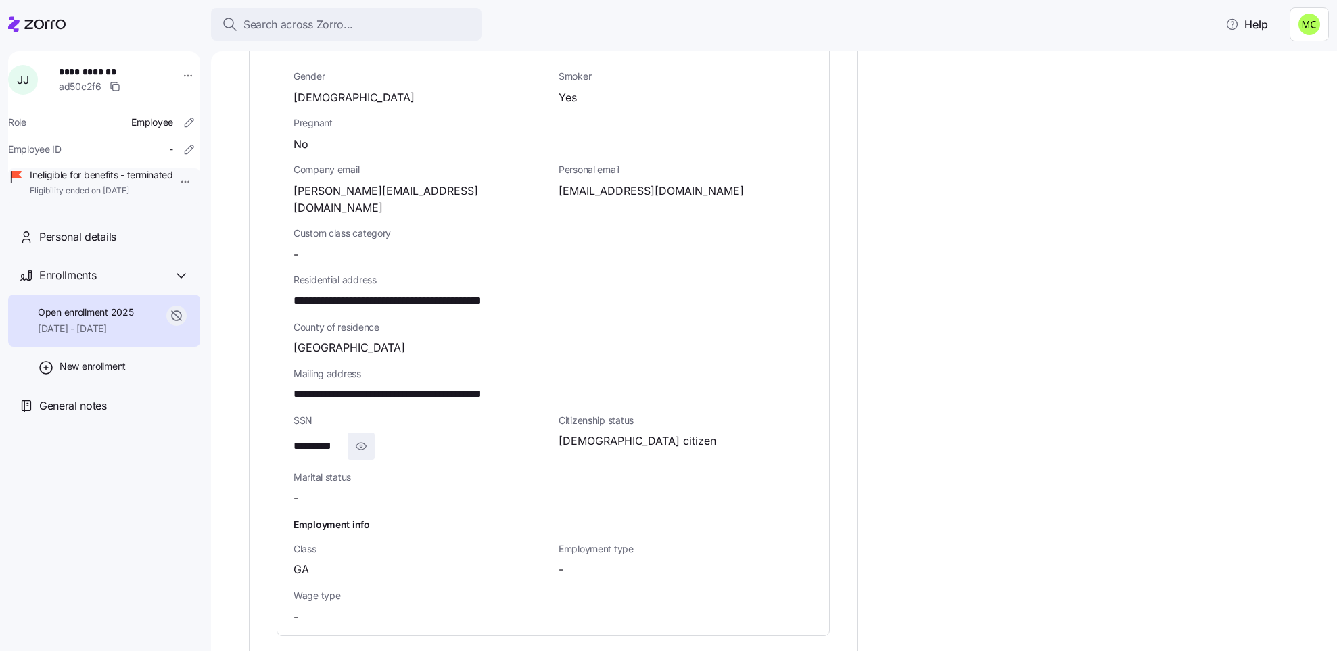
click at [367, 438] on icon "button" at bounding box center [361, 446] width 14 height 16
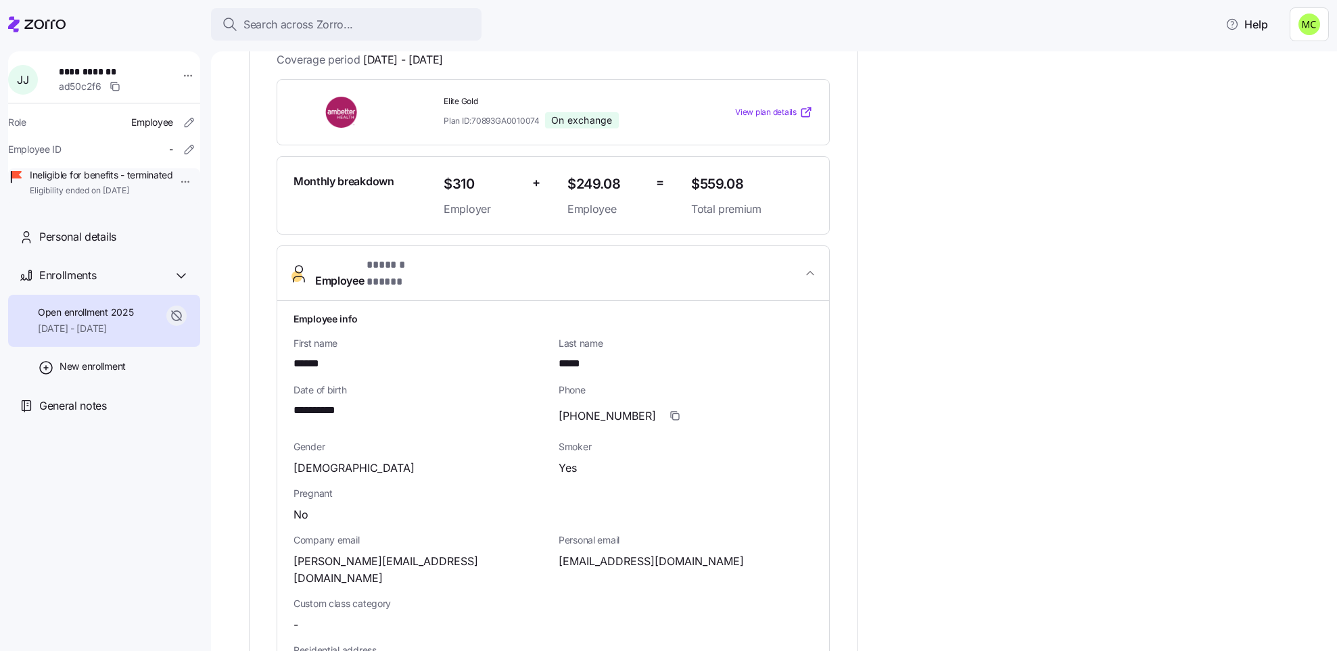
scroll to position [235, 0]
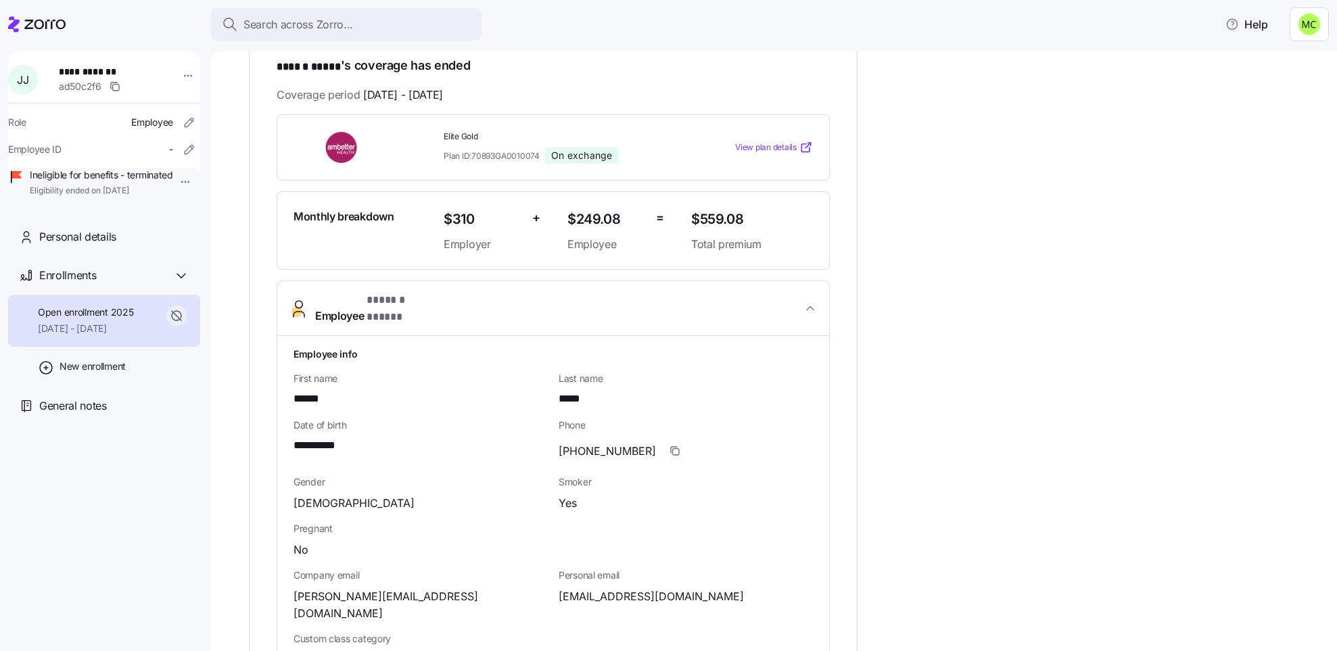
click at [447, 104] on div "**********" at bounding box center [553, 529] width 553 height 1026
click at [432, 91] on span "[DATE] - [DATE]" at bounding box center [403, 95] width 80 height 17
click at [427, 97] on span "[DATE] - [DATE]" at bounding box center [403, 95] width 80 height 17
drag, startPoint x: 428, startPoint y: 90, endPoint x: 422, endPoint y: 96, distance: 8.6
click at [422, 96] on span "[DATE] - [DATE]" at bounding box center [403, 95] width 80 height 17
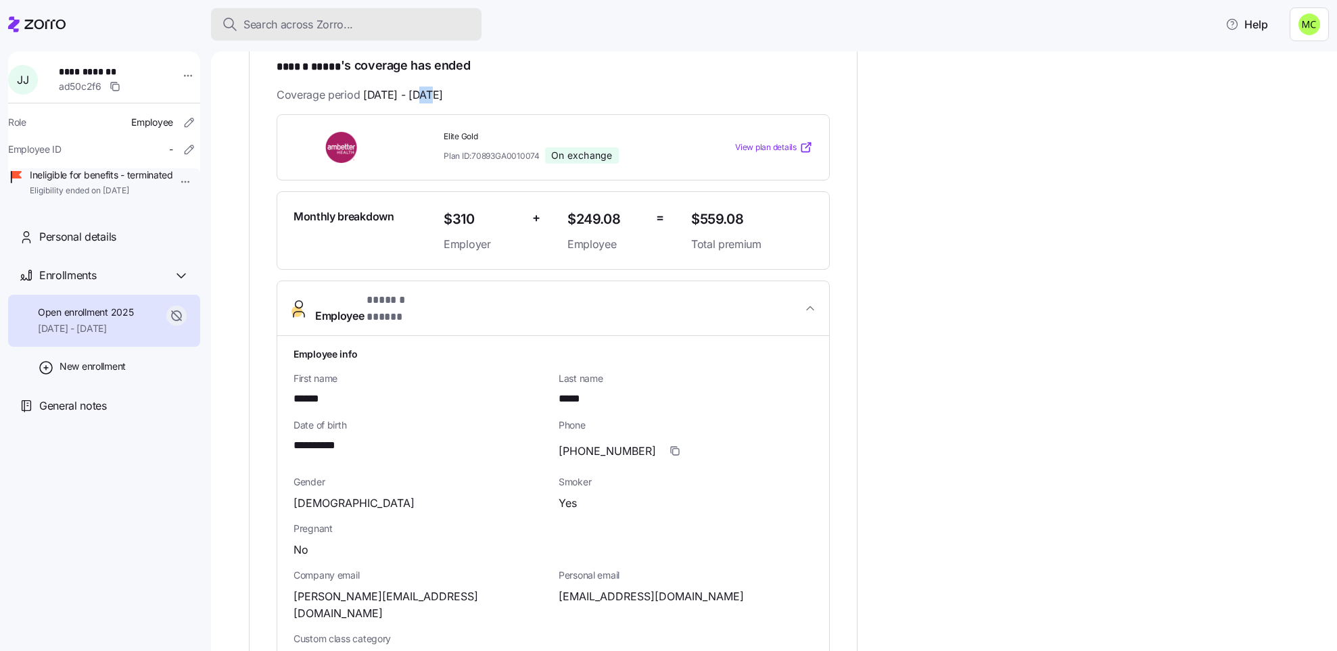
click at [308, 21] on span "Search across Zorro..." at bounding box center [298, 24] width 110 height 17
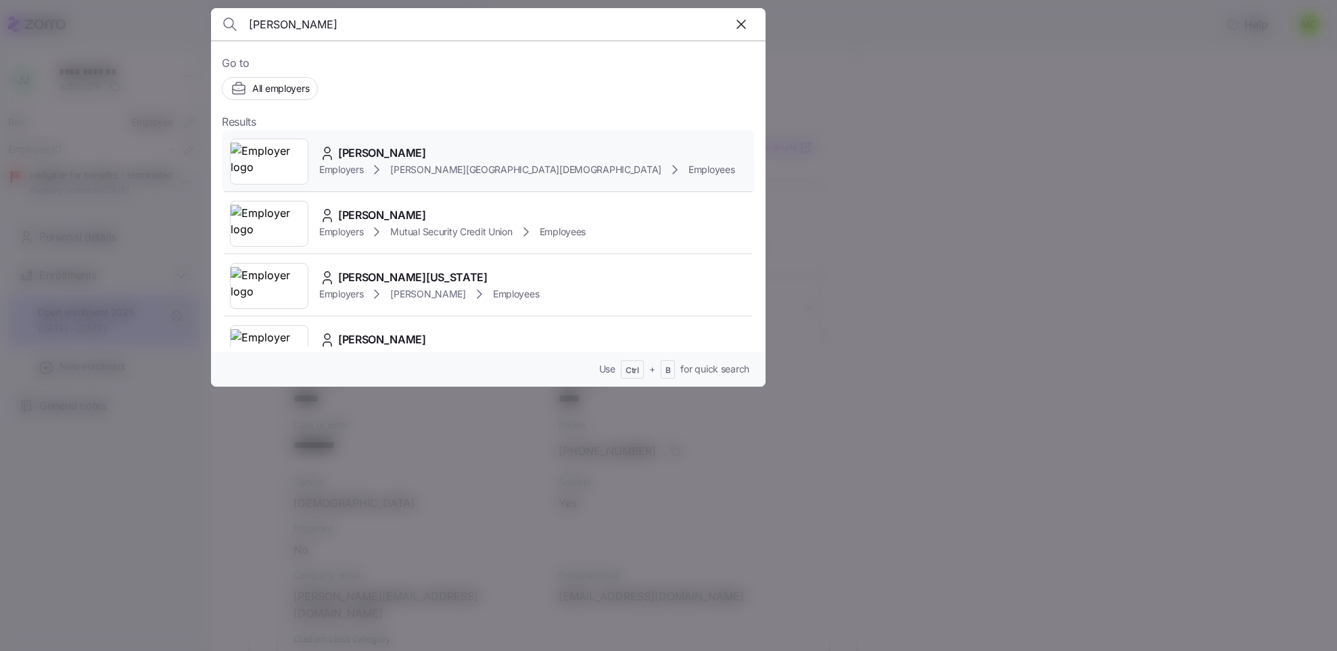
type input "[PERSON_NAME]"
drag, startPoint x: 392, startPoint y: 167, endPoint x: 402, endPoint y: 162, distance: 11.2
click at [402, 162] on div "Employers [PERSON_NAME][GEOGRAPHIC_DATA][DEMOGRAPHIC_DATA] Employees" at bounding box center [527, 170] width 416 height 16
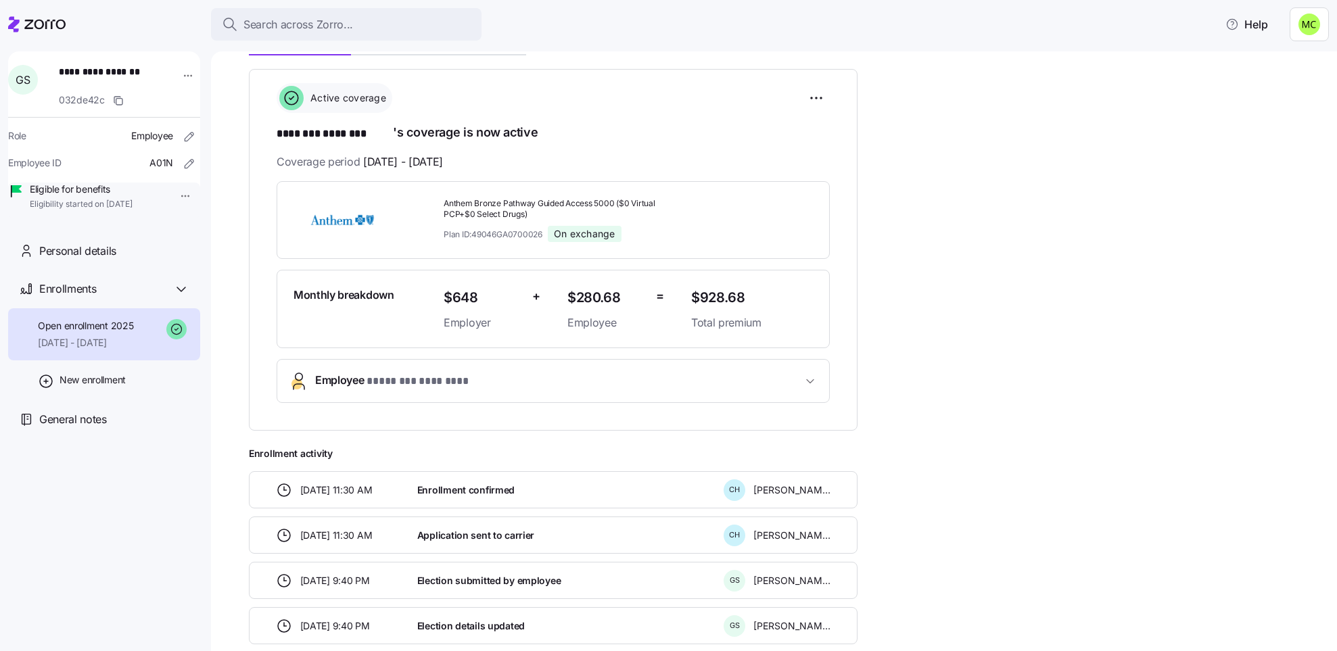
scroll to position [203, 0]
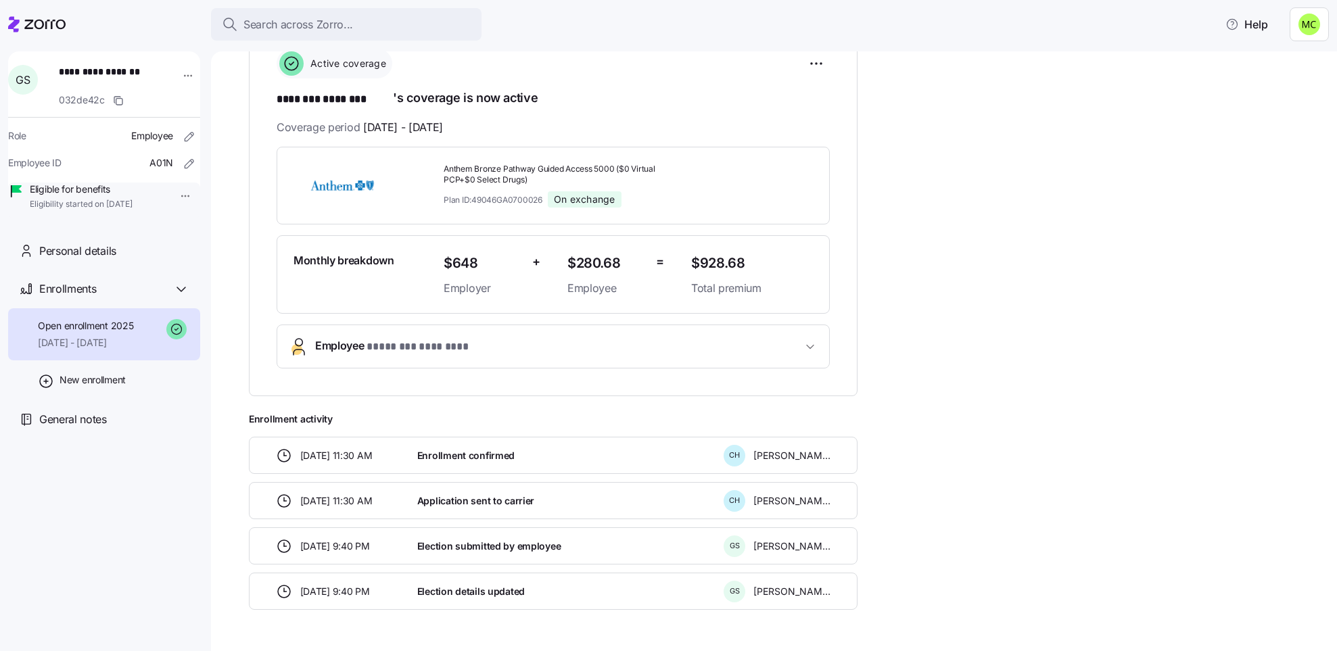
click at [462, 345] on span "* ******** ******** *" at bounding box center [427, 347] width 122 height 17
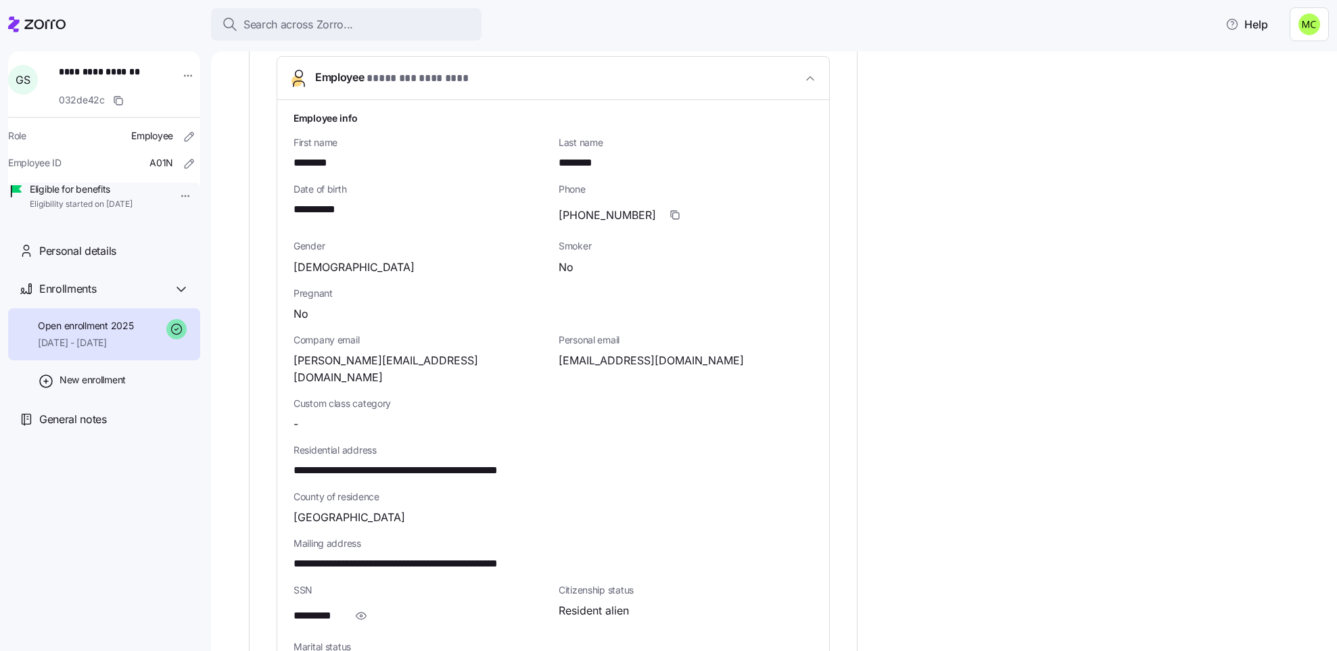
scroll to position [507, 0]
